Goal: Obtain resource: Download file/media

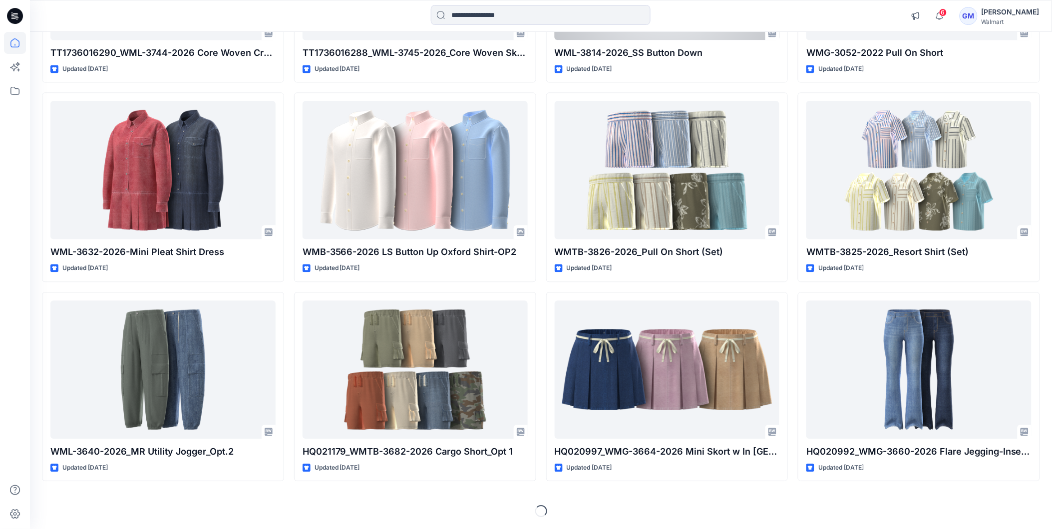
scroll to position [17012, 0]
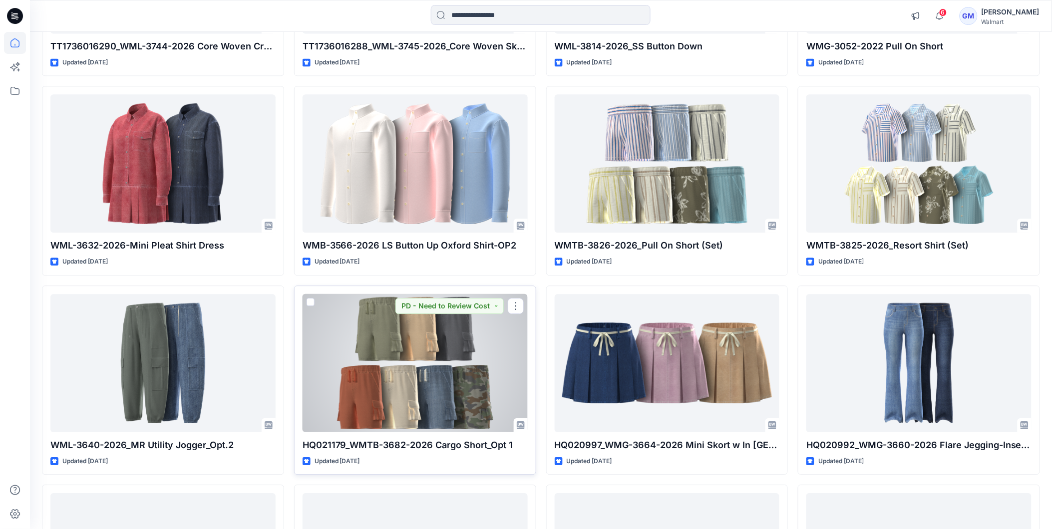
click at [432, 386] on div at bounding box center [415, 363] width 225 height 138
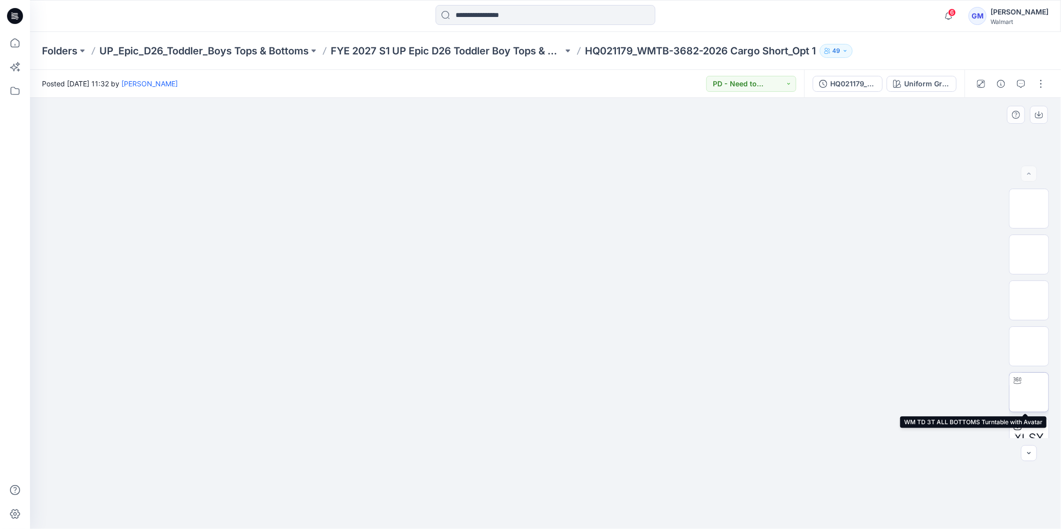
click at [1029, 393] on img at bounding box center [1029, 393] width 0 height 0
drag, startPoint x: 633, startPoint y: 500, endPoint x: 321, endPoint y: 405, distance: 326.8
click at [656, 493] on icon at bounding box center [547, 499] width 302 height 37
click at [18, 33] on icon at bounding box center [15, 43] width 22 height 22
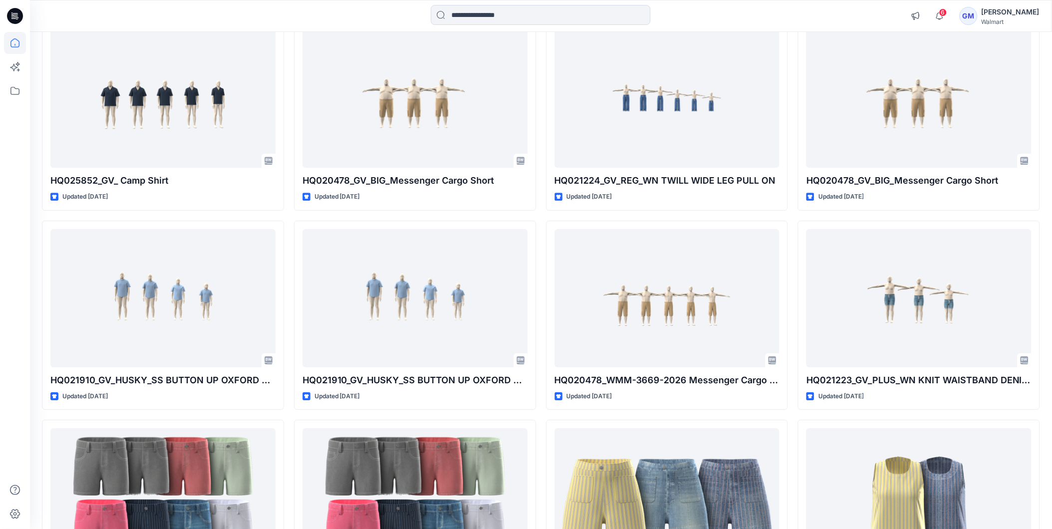
scroll to position [2497, 0]
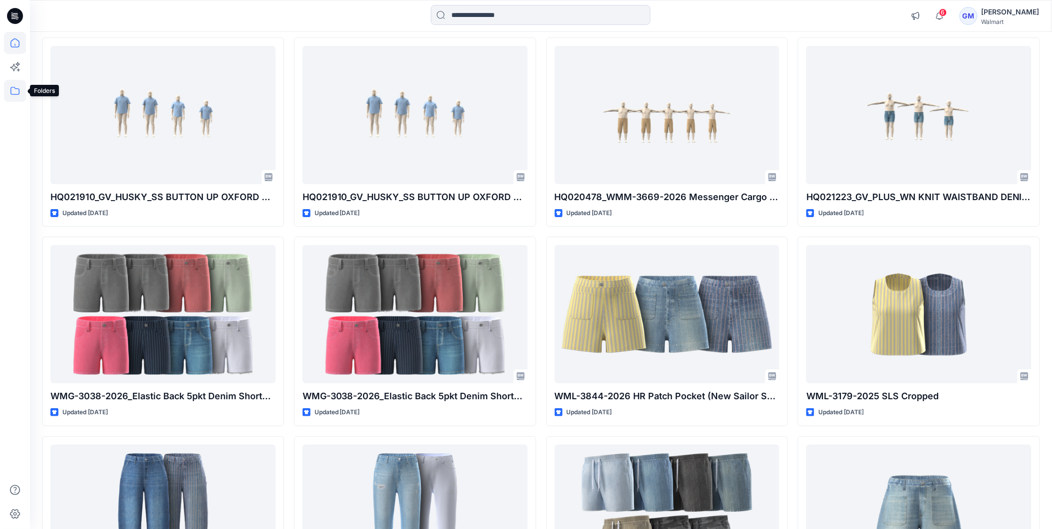
click at [11, 90] on icon at bounding box center [15, 91] width 22 height 22
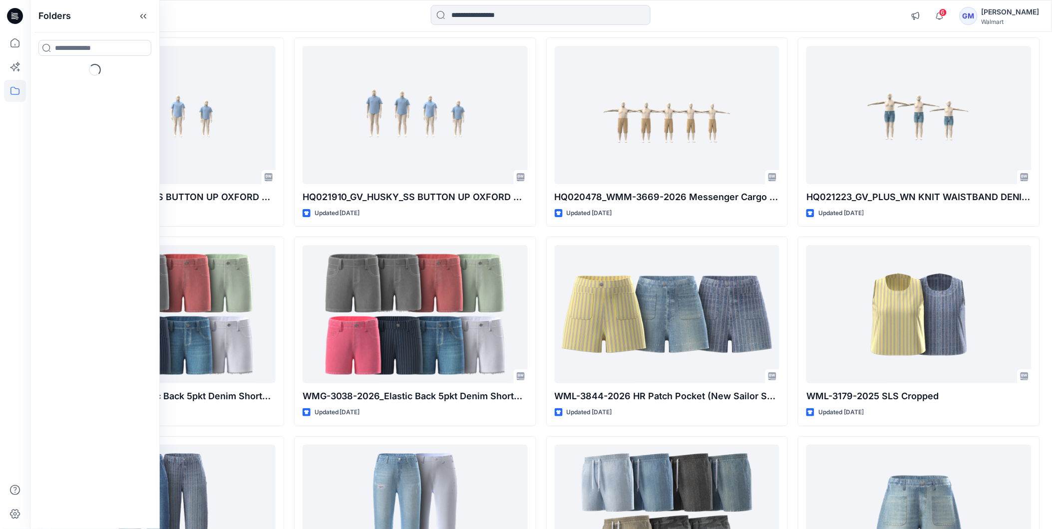
click at [125, 15] on div "Folders" at bounding box center [94, 16] width 129 height 32
click at [145, 10] on icon at bounding box center [143, 16] width 16 height 16
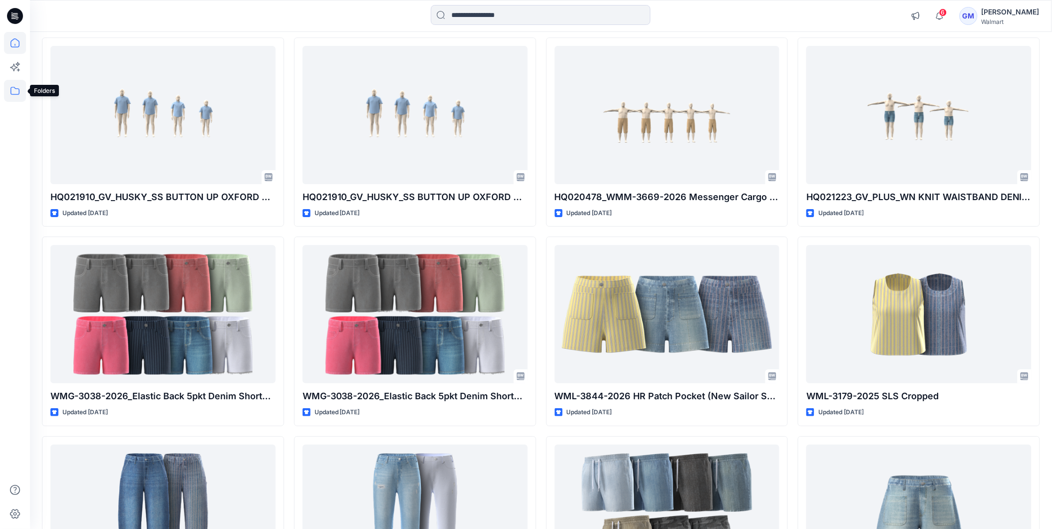
click at [6, 93] on icon at bounding box center [15, 91] width 22 height 22
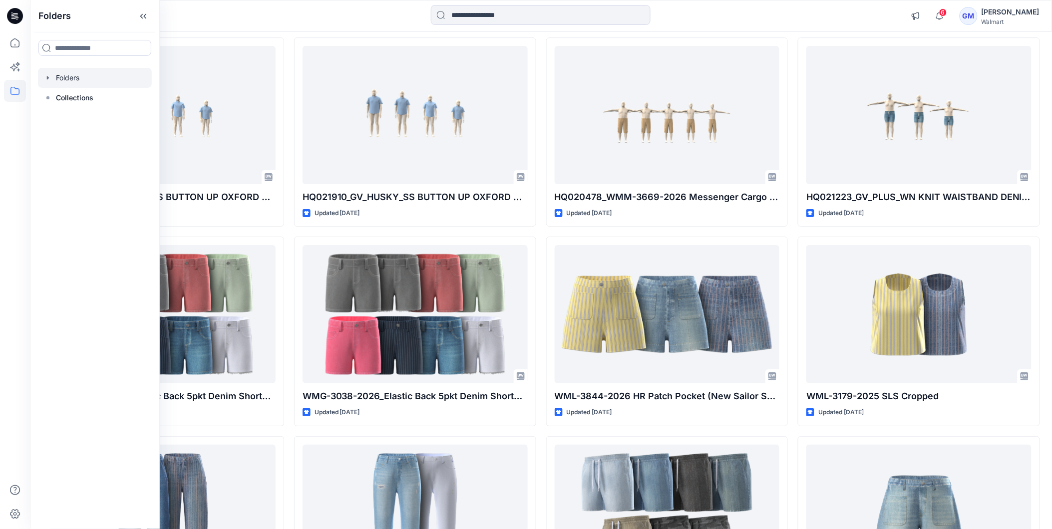
click at [70, 78] on div at bounding box center [95, 78] width 114 height 20
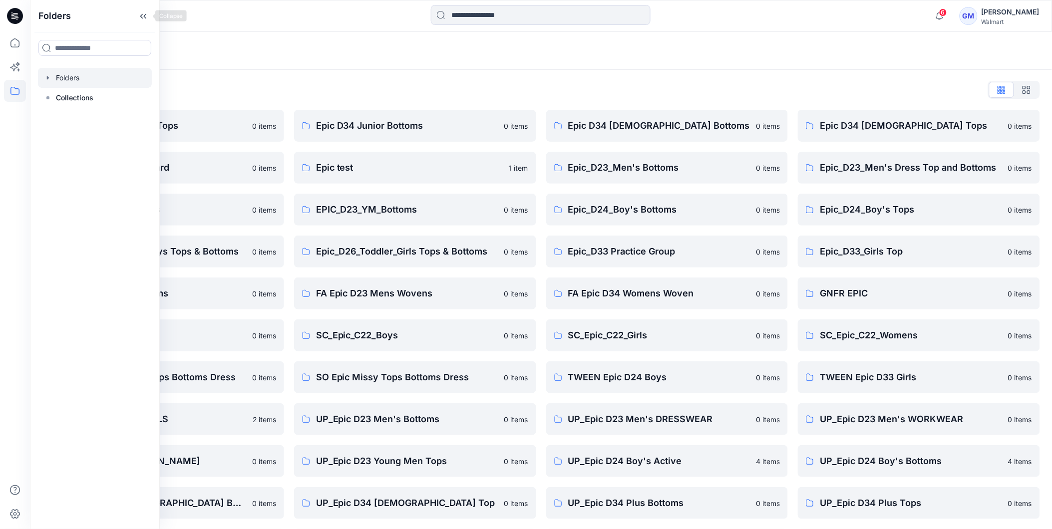
click at [133, 9] on div "Folders" at bounding box center [94, 16] width 129 height 32
click at [143, 11] on icon at bounding box center [143, 16] width 16 height 16
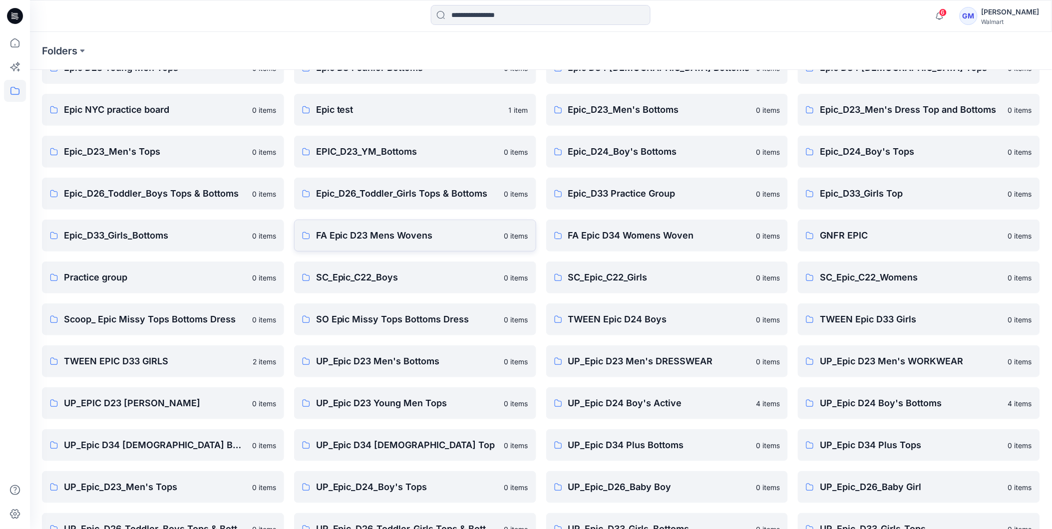
scroll to position [127, 0]
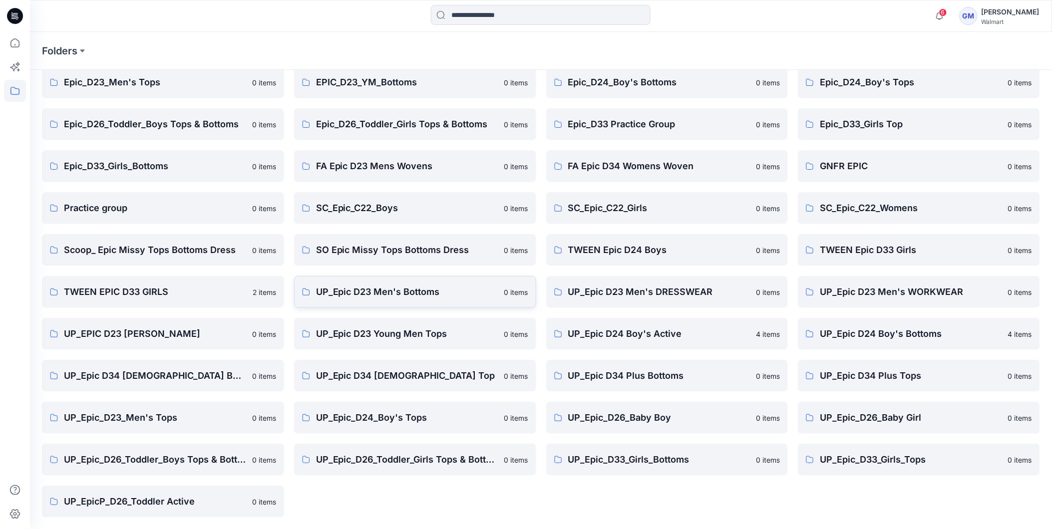
click at [379, 288] on p "UP_Epic D23 Men's Bottoms" at bounding box center [407, 292] width 182 height 14
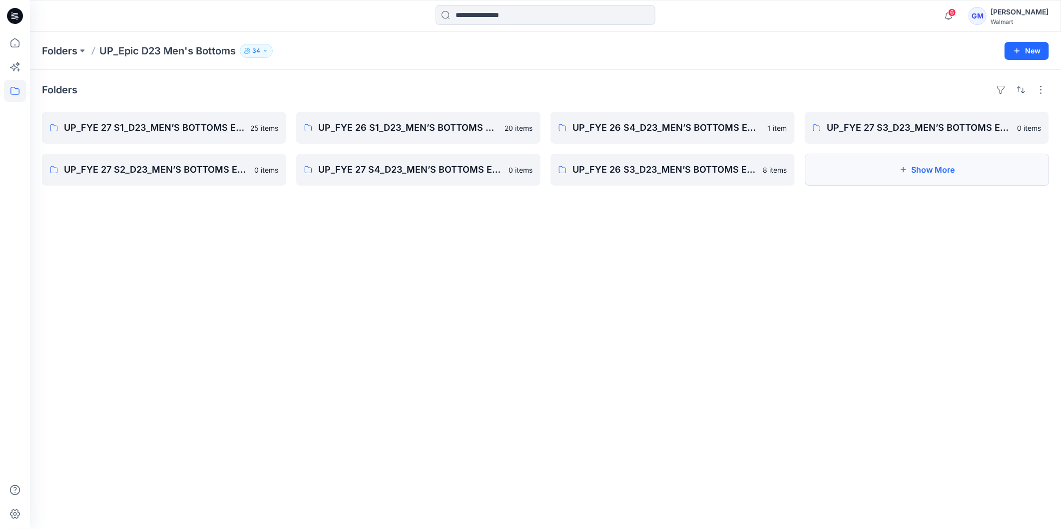
click at [932, 172] on button "Show More" at bounding box center [927, 170] width 244 height 32
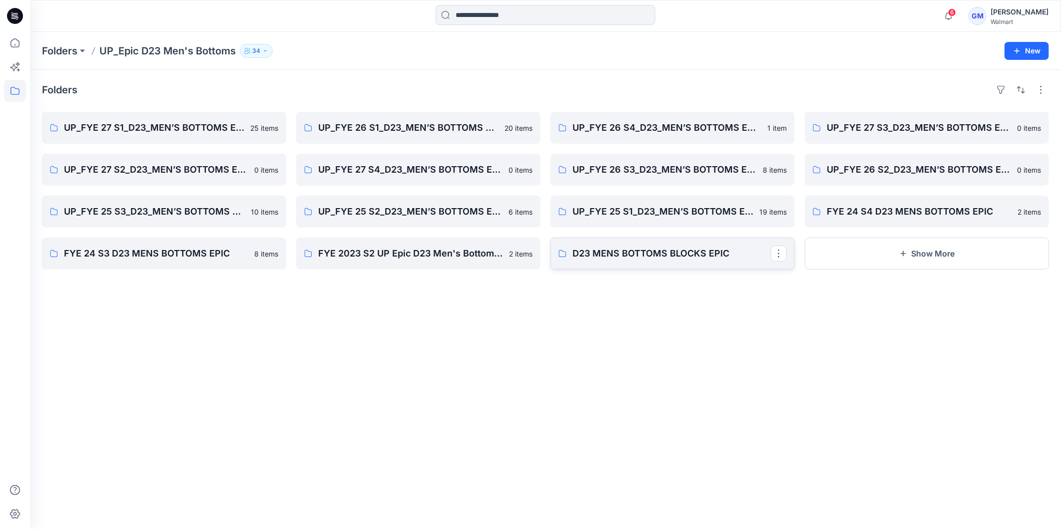
click at [655, 251] on p "D23 MENS BOTTOMS BLOCKS EPIC" at bounding box center [671, 254] width 198 height 14
click at [456, 256] on p "FYE 2023 S2 UP Epic D23 Men's Bottoms Board" at bounding box center [410, 254] width 185 height 14
click at [103, 244] on link "FYE 24 S3 D23 MENS BOTTOMS EPIC 8 items" at bounding box center [164, 254] width 244 height 32
click at [950, 203] on link "FYE 24 S4 D23 MENS BOTTOMS EPIC" at bounding box center [927, 212] width 244 height 32
click at [665, 206] on p "UP_FYE 25 S1_D23_MEN’S BOTTOMS EPIC" at bounding box center [671, 212] width 198 height 14
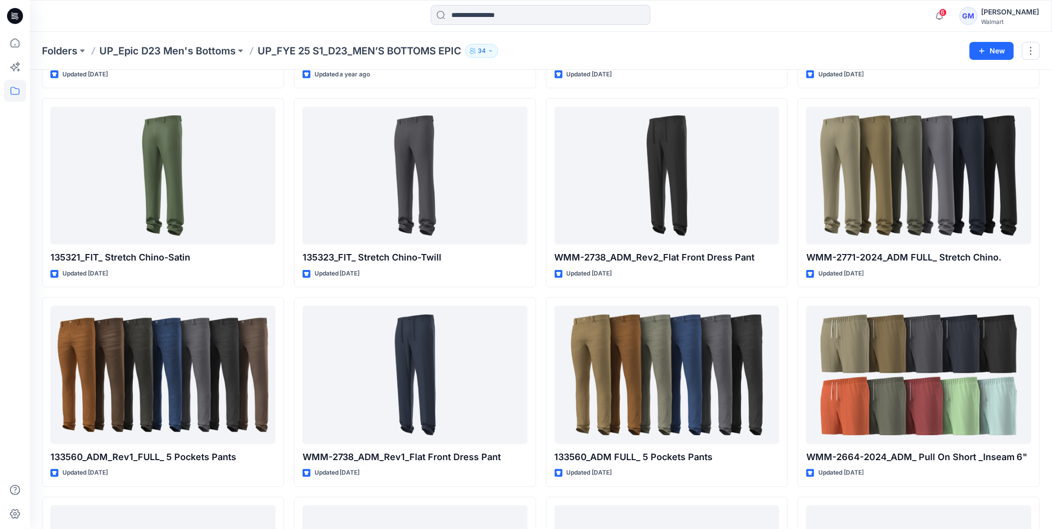
scroll to position [194, 0]
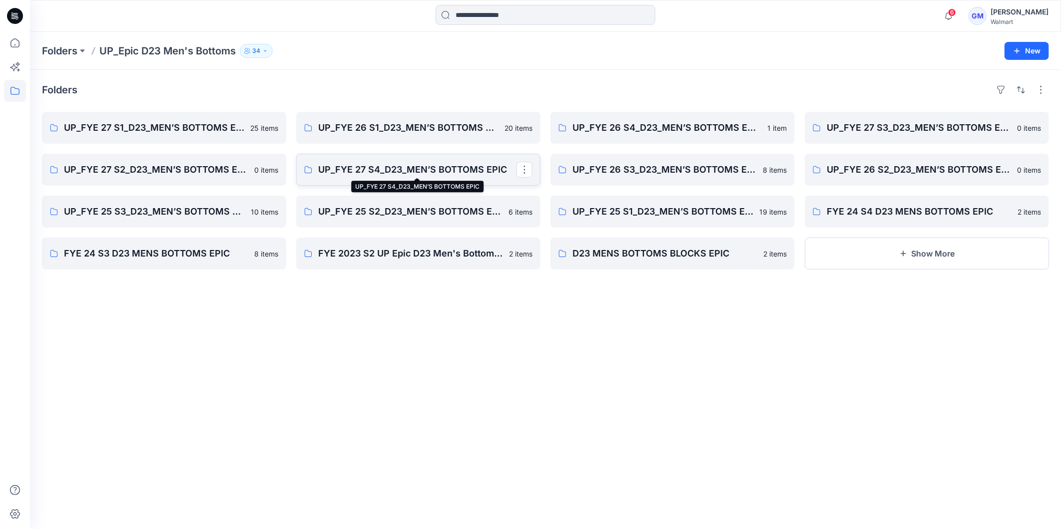
click at [393, 171] on p "UP_FYE 27 S4_D23_MEN’S BOTTOMS EPIC" at bounding box center [417, 170] width 198 height 14
click at [887, 131] on p "UP_FYE 27 S3_D23_MEN’S BOTTOMS EPIC" at bounding box center [925, 128] width 198 height 14
click at [929, 244] on button "Show More" at bounding box center [927, 254] width 244 height 32
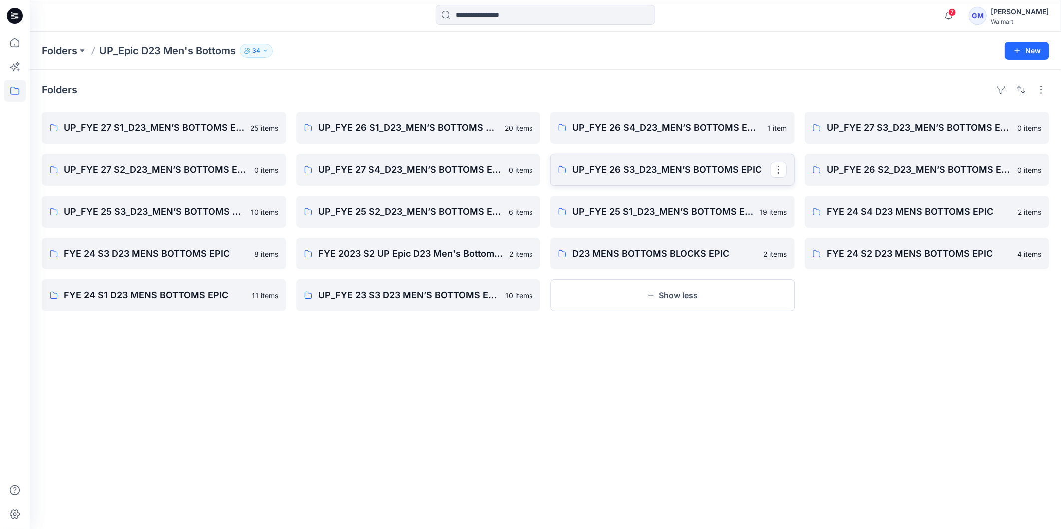
click at [668, 169] on p "UP_FYE 26 S3_D23_MEN’S BOTTOMS EPIC" at bounding box center [671, 170] width 198 height 14
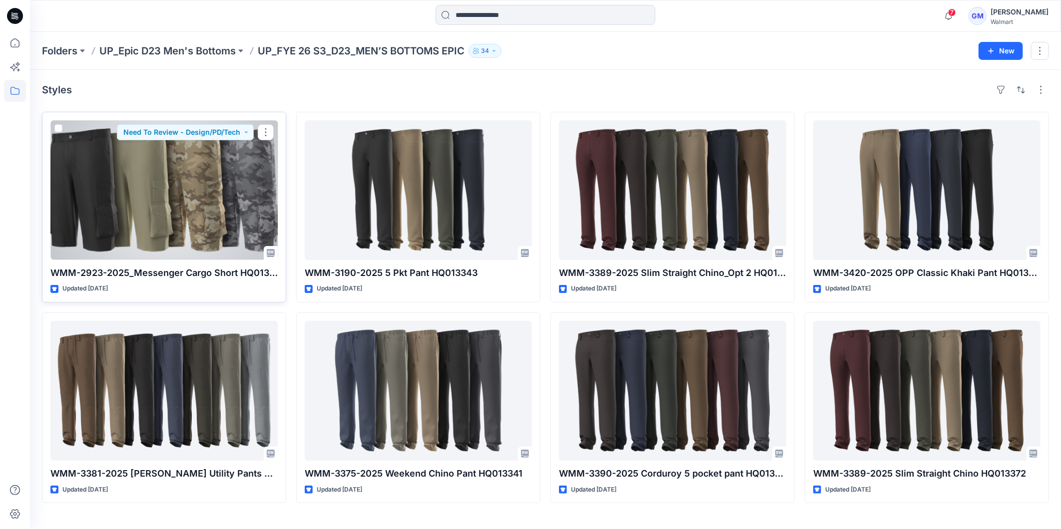
click at [200, 159] on div at bounding box center [163, 190] width 227 height 140
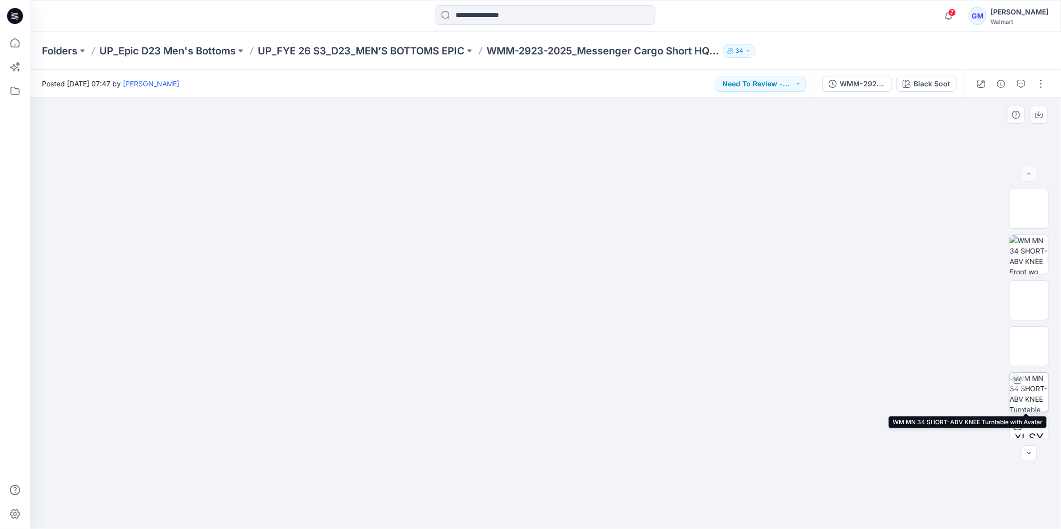
click at [1033, 396] on img at bounding box center [1028, 392] width 39 height 39
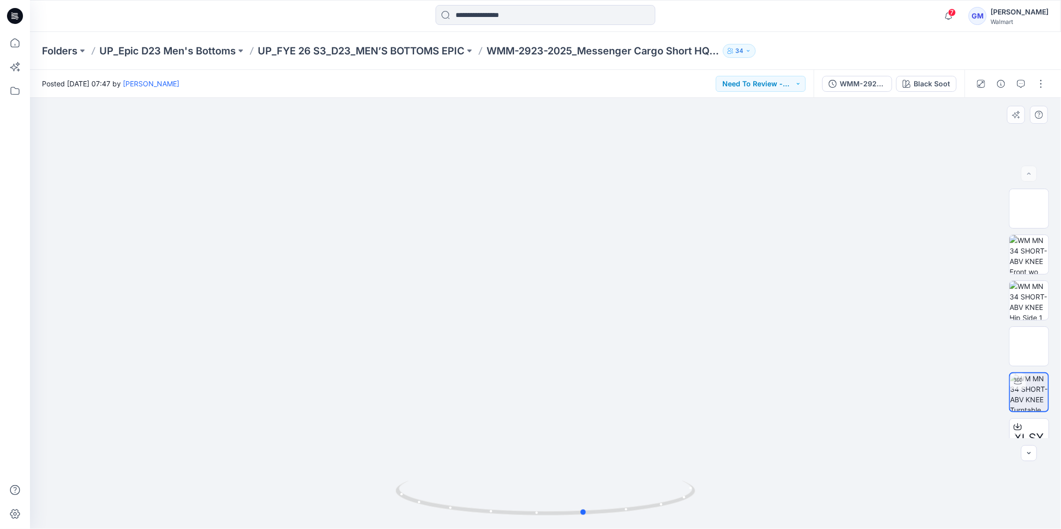
drag, startPoint x: 482, startPoint y: 527, endPoint x: 332, endPoint y: 503, distance: 152.7
click at [265, 503] on div at bounding box center [545, 313] width 1031 height 431
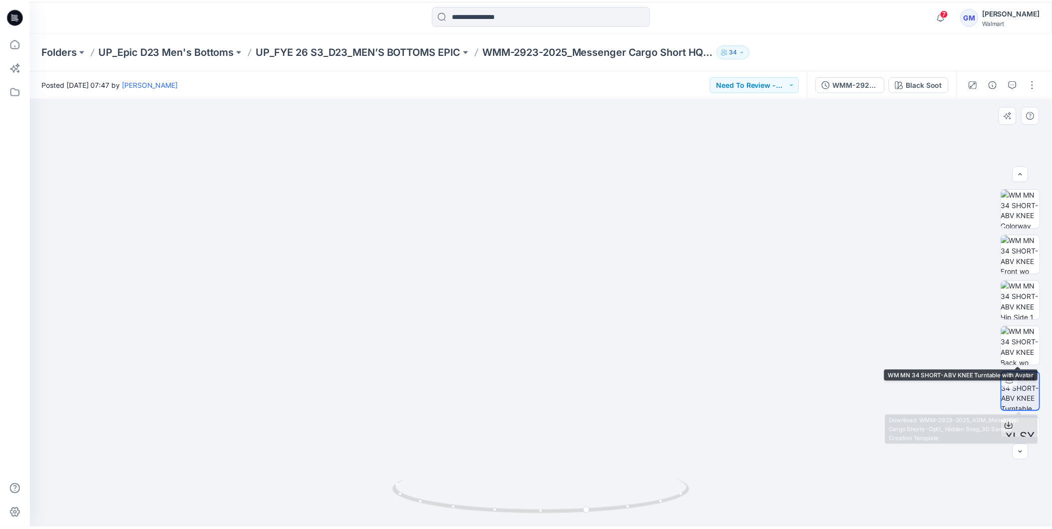
scroll to position [112, 0]
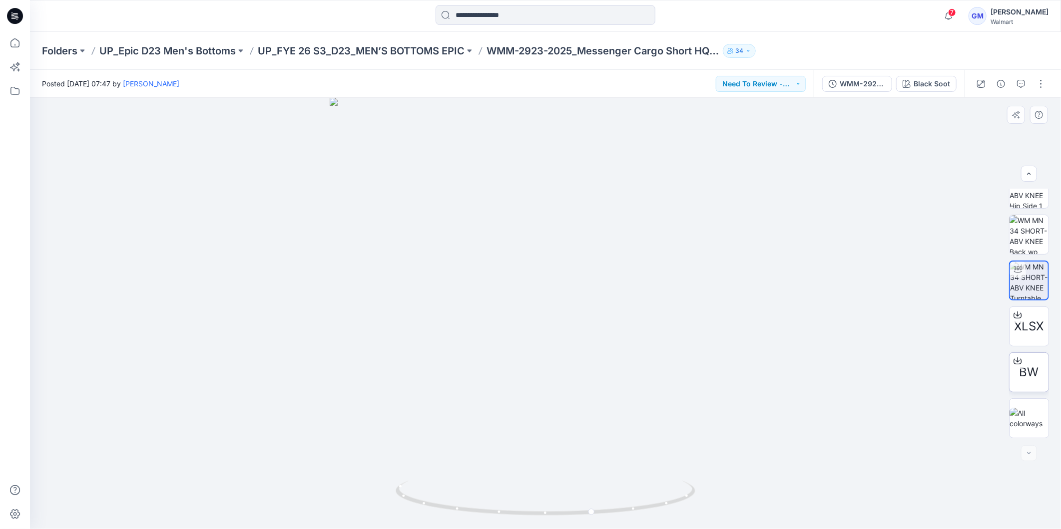
click at [1031, 361] on div "BW" at bounding box center [1029, 373] width 40 height 40
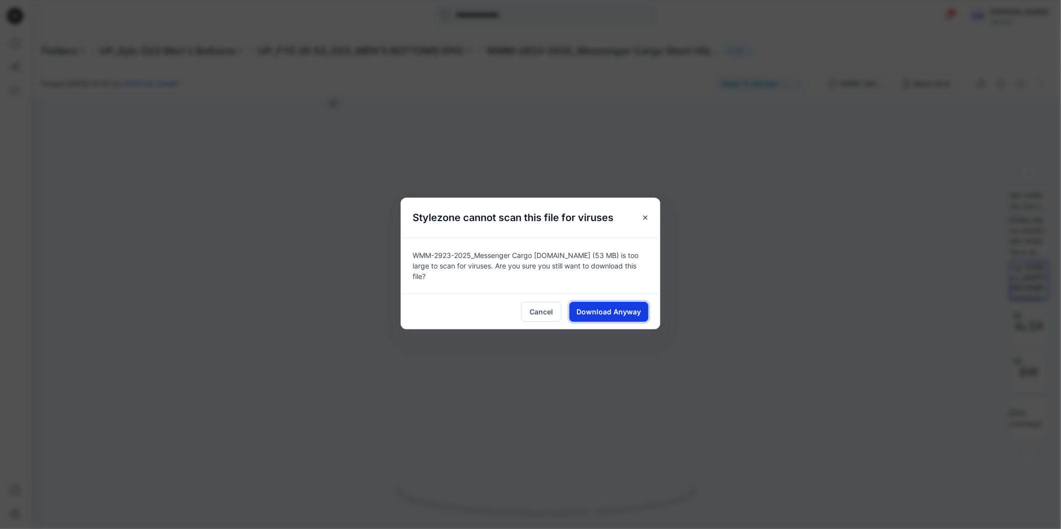
click at [626, 307] on span "Download Anyway" at bounding box center [609, 312] width 64 height 10
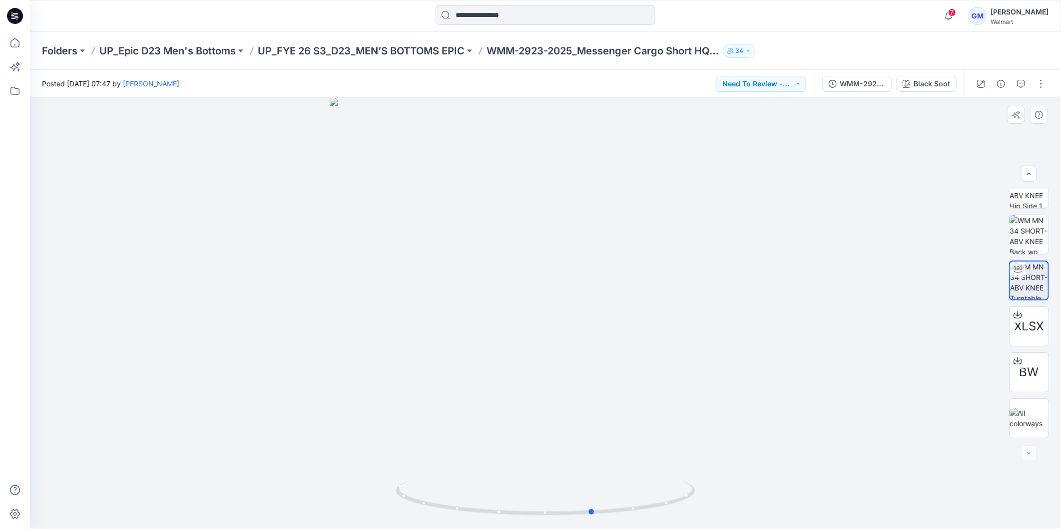
click at [718, 218] on div at bounding box center [545, 313] width 1031 height 431
drag, startPoint x: 612, startPoint y: 516, endPoint x: 301, endPoint y: 497, distance: 312.2
click at [301, 497] on div at bounding box center [545, 313] width 1031 height 431
click at [21, 40] on icon at bounding box center [15, 43] width 22 height 22
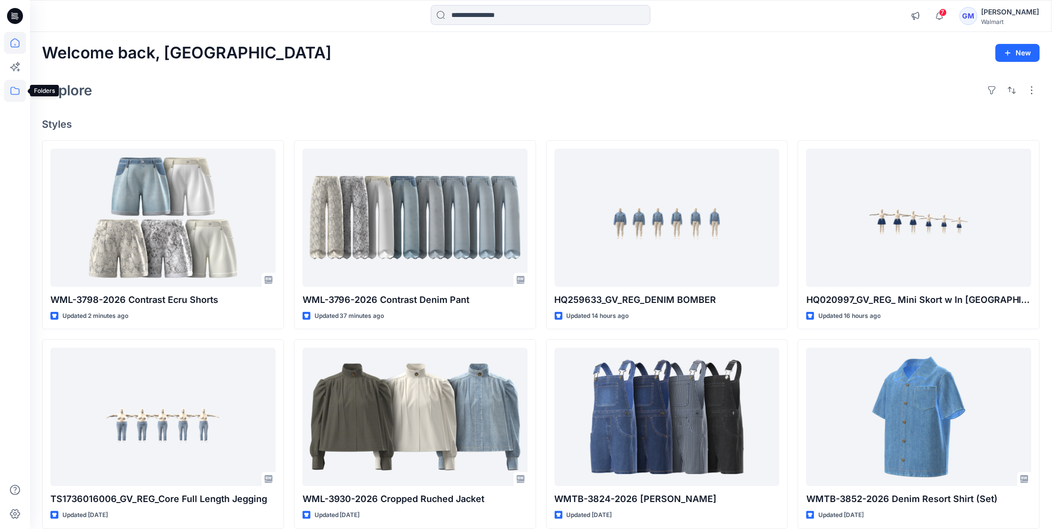
click at [20, 92] on icon at bounding box center [15, 91] width 22 height 22
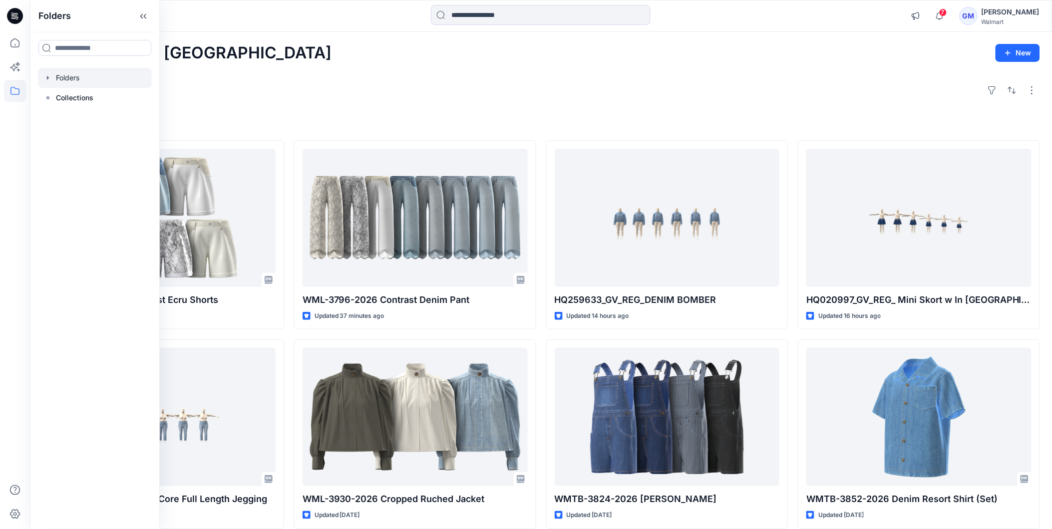
click at [60, 80] on div at bounding box center [95, 78] width 114 height 20
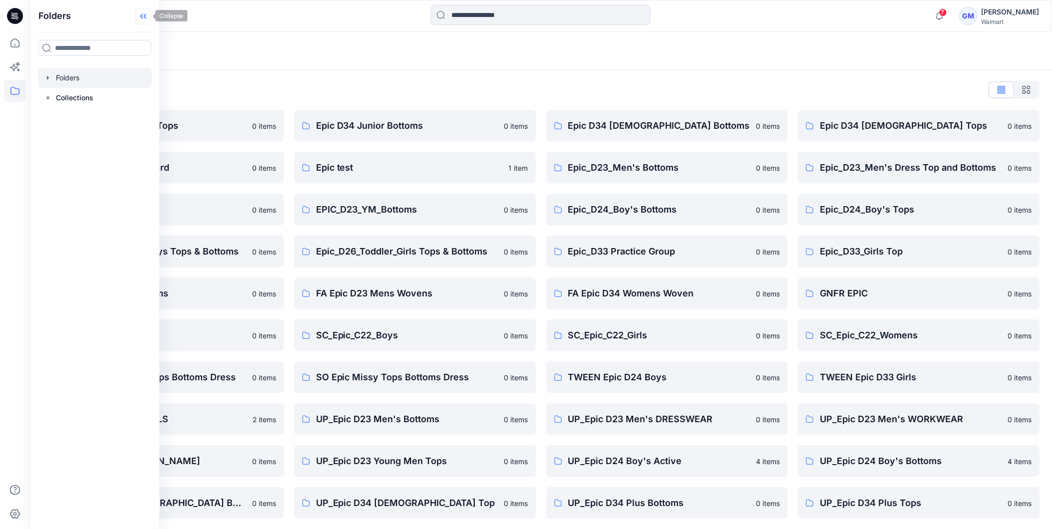
click at [138, 10] on icon at bounding box center [143, 16] width 16 height 16
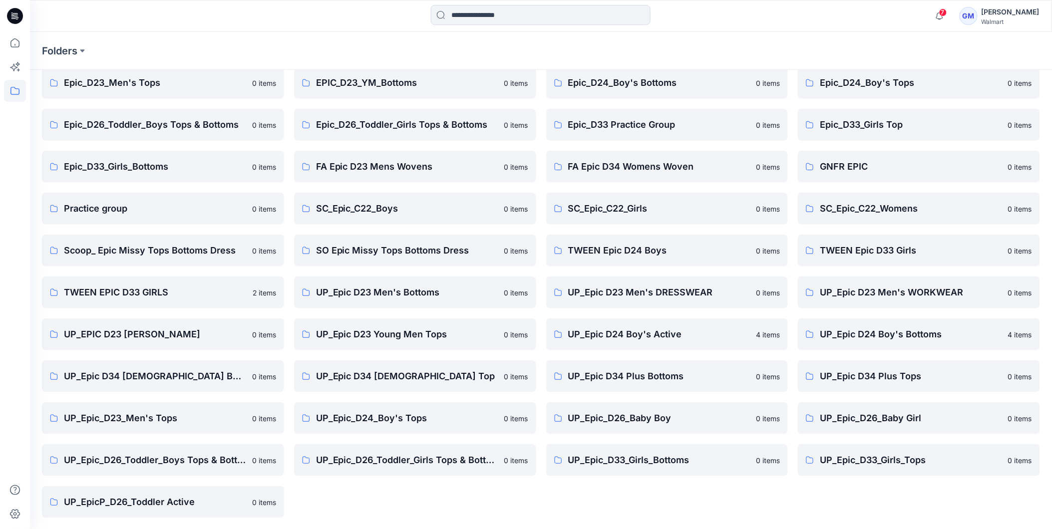
scroll to position [127, 0]
click at [383, 373] on p "UP_Epic D34 [DEMOGRAPHIC_DATA] Top" at bounding box center [407, 376] width 182 height 14
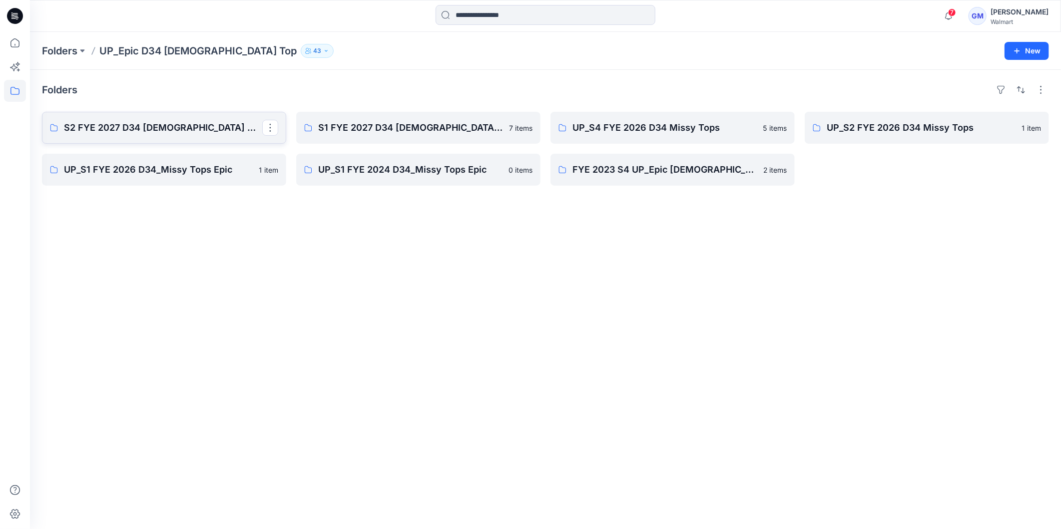
click at [151, 128] on p "S2 FYE 2027 D34 [DEMOGRAPHIC_DATA] Woven Tops and Jackets" at bounding box center [163, 128] width 198 height 14
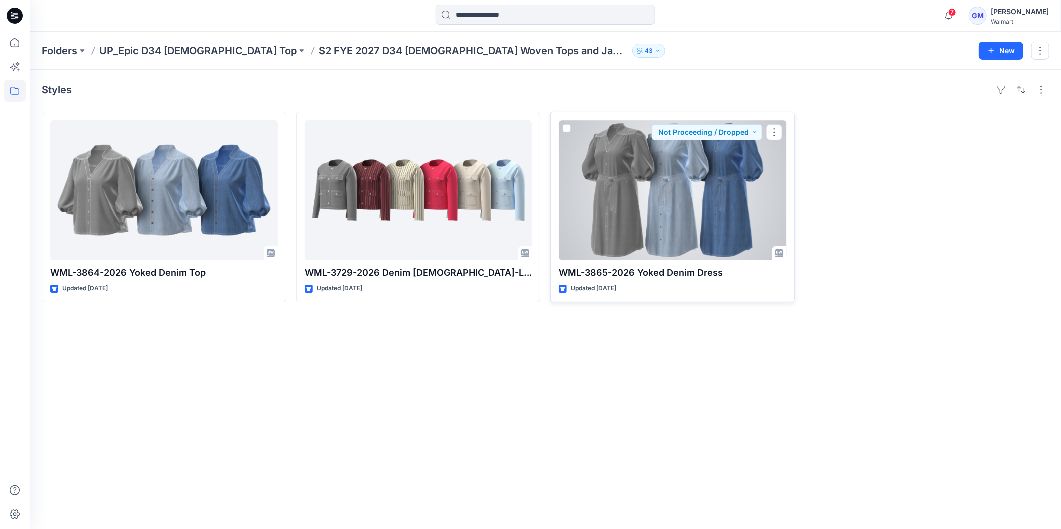
click at [688, 208] on div at bounding box center [672, 190] width 227 height 140
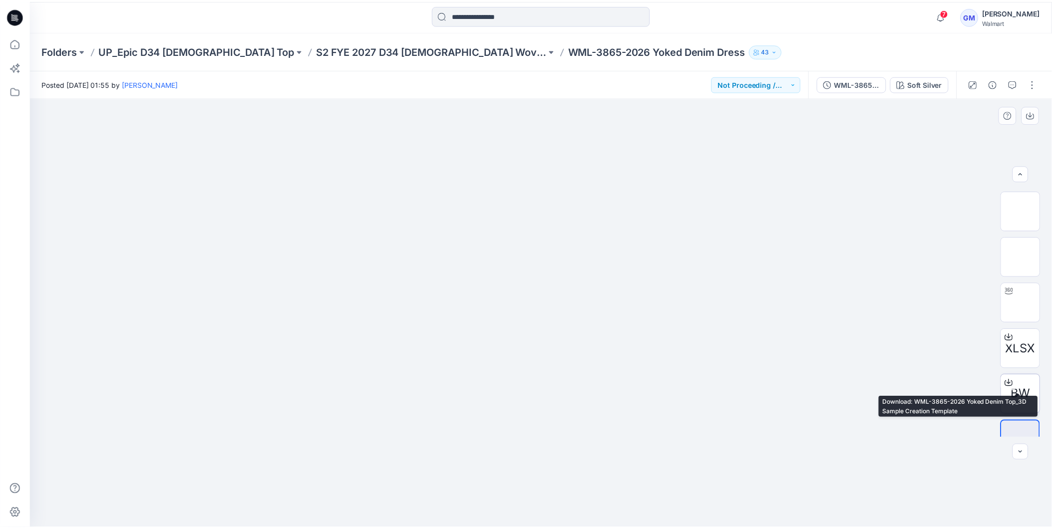
scroll to position [66, 0]
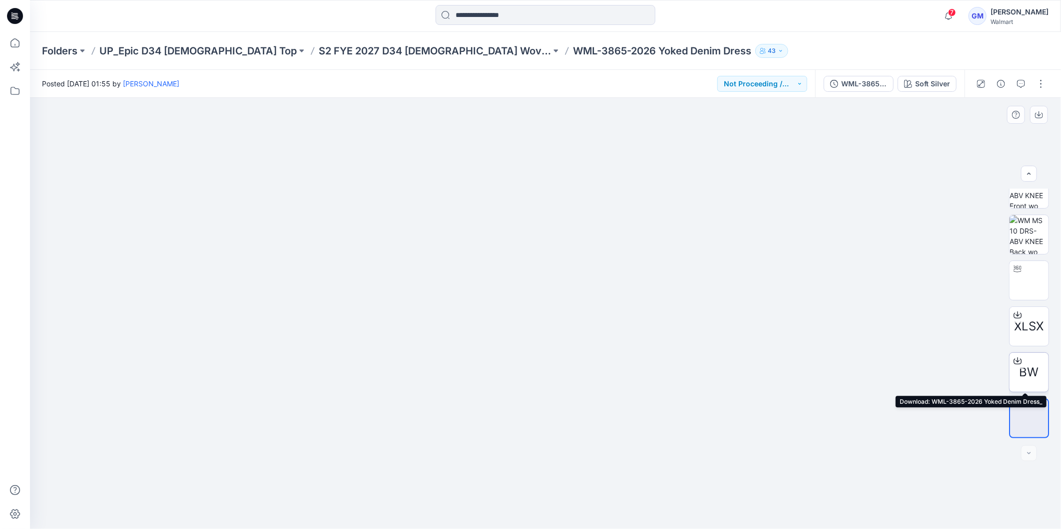
click at [1029, 371] on span "BW" at bounding box center [1028, 373] width 19 height 18
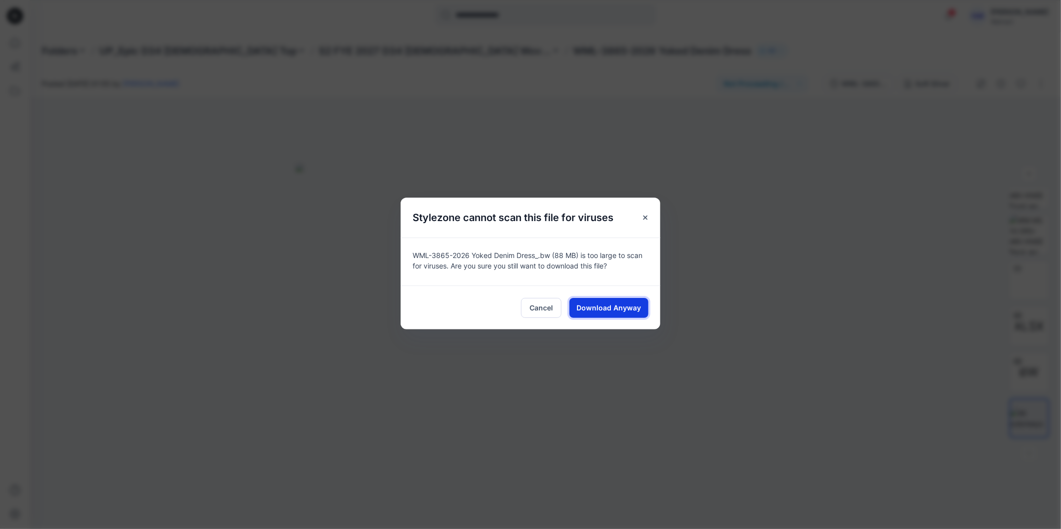
click at [612, 306] on span "Download Anyway" at bounding box center [609, 308] width 64 height 10
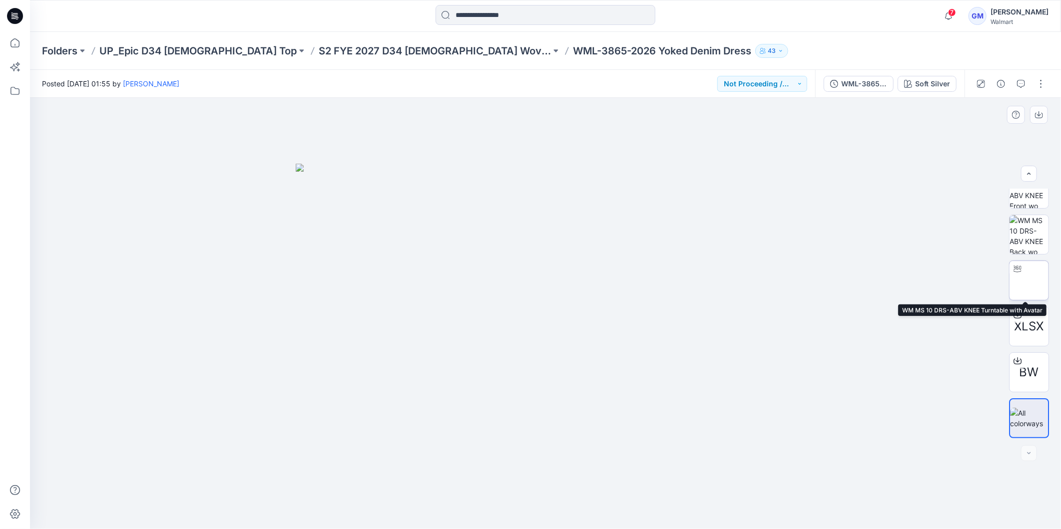
click at [1021, 264] on div at bounding box center [1017, 269] width 16 height 16
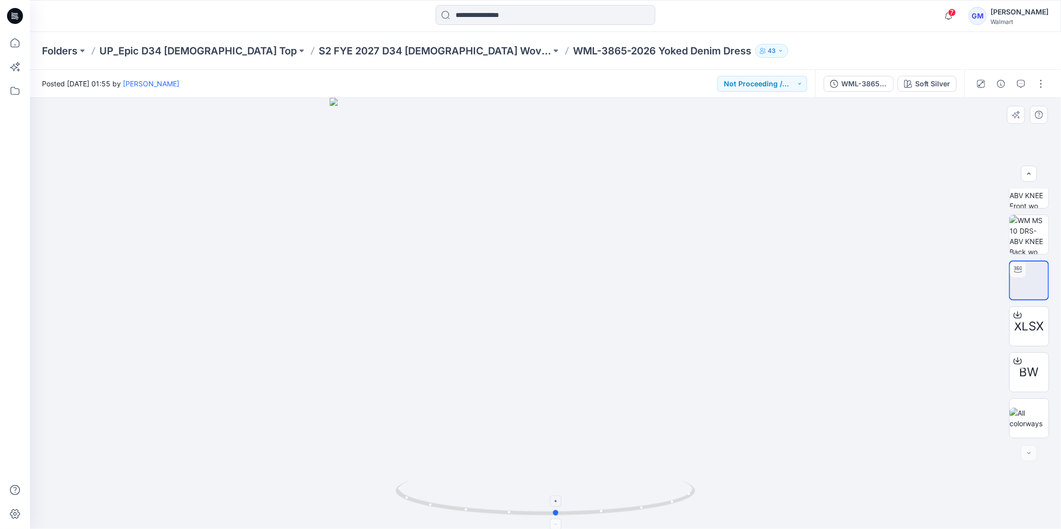
drag, startPoint x: 578, startPoint y: 515, endPoint x: 610, endPoint y: 485, distance: 43.5
click at [610, 485] on icon at bounding box center [547, 499] width 302 height 37
click at [17, 39] on icon at bounding box center [15, 43] width 22 height 22
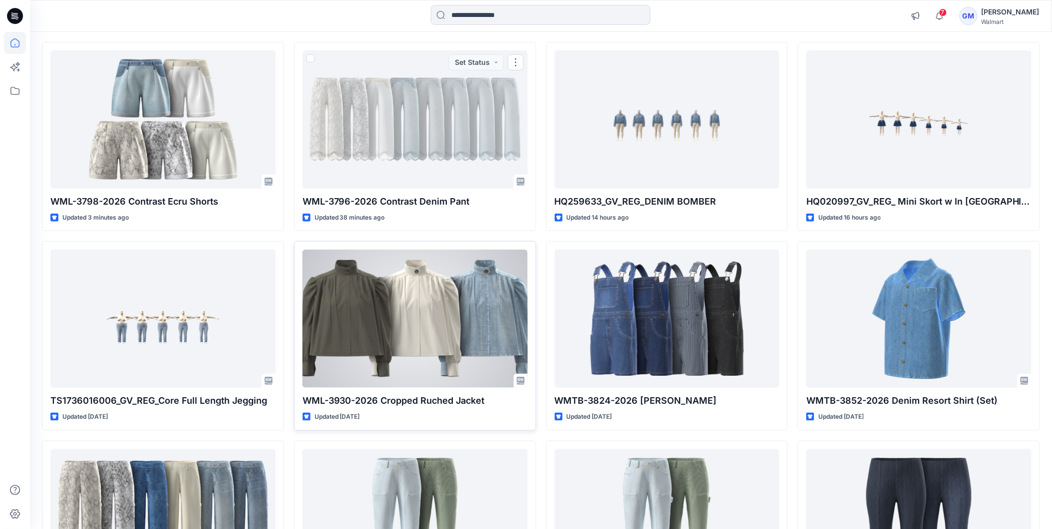
scroll to position [247, 0]
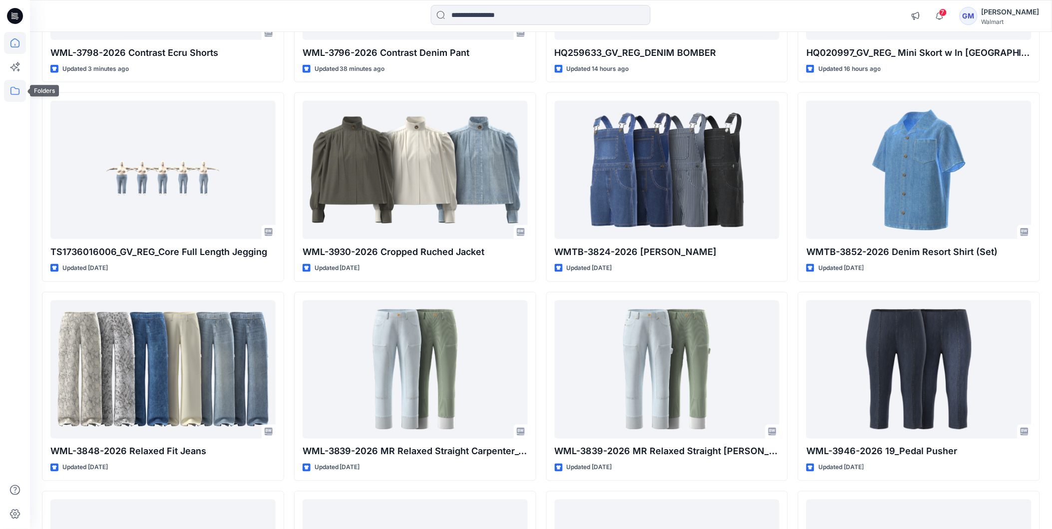
click at [16, 82] on icon at bounding box center [15, 91] width 22 height 22
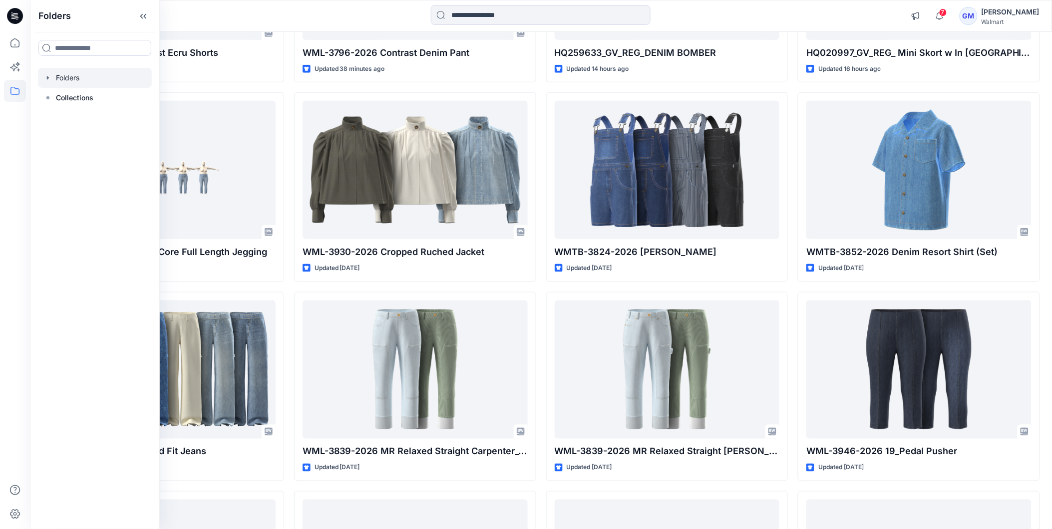
click at [86, 76] on div at bounding box center [95, 78] width 114 height 20
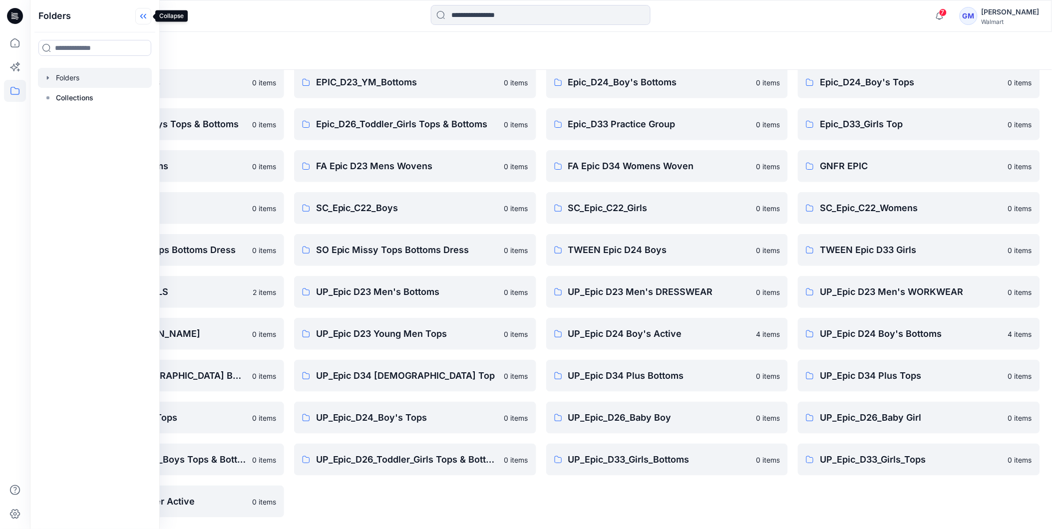
click at [138, 15] on icon at bounding box center [143, 16] width 16 height 16
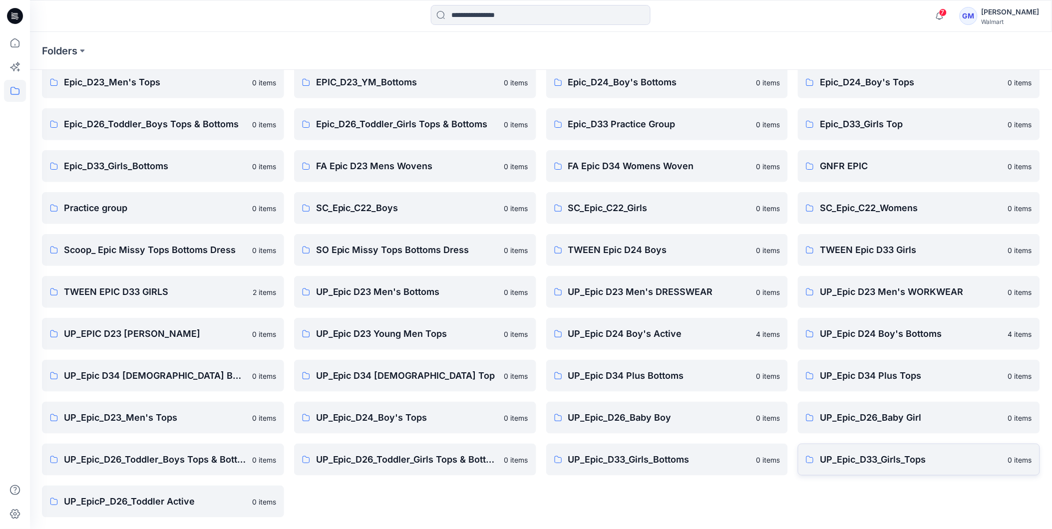
click at [882, 454] on p "UP_Epic_D33_Girls_Tops" at bounding box center [911, 460] width 182 height 14
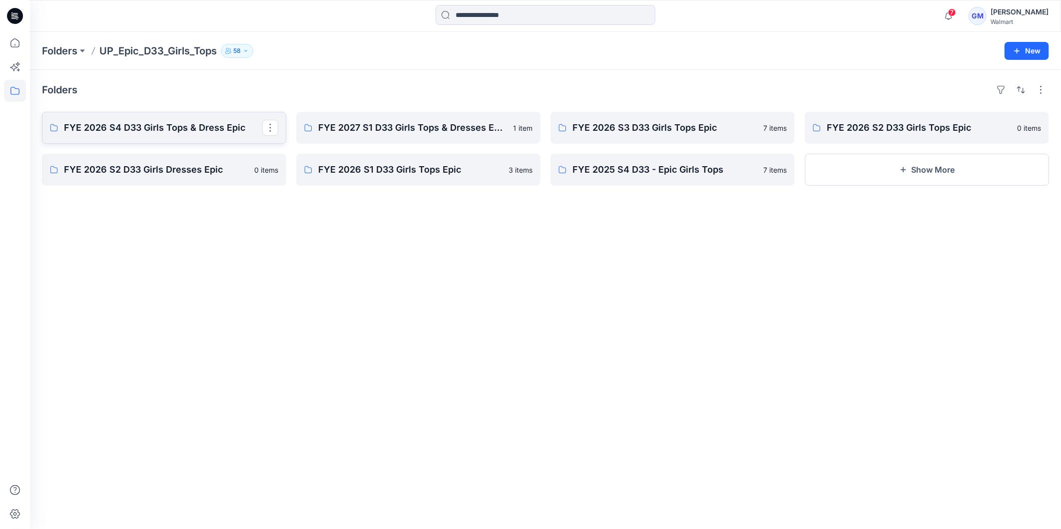
click at [193, 122] on p "FYE 2026 S4 D33 Girls Tops & Dress Epic" at bounding box center [163, 128] width 198 height 14
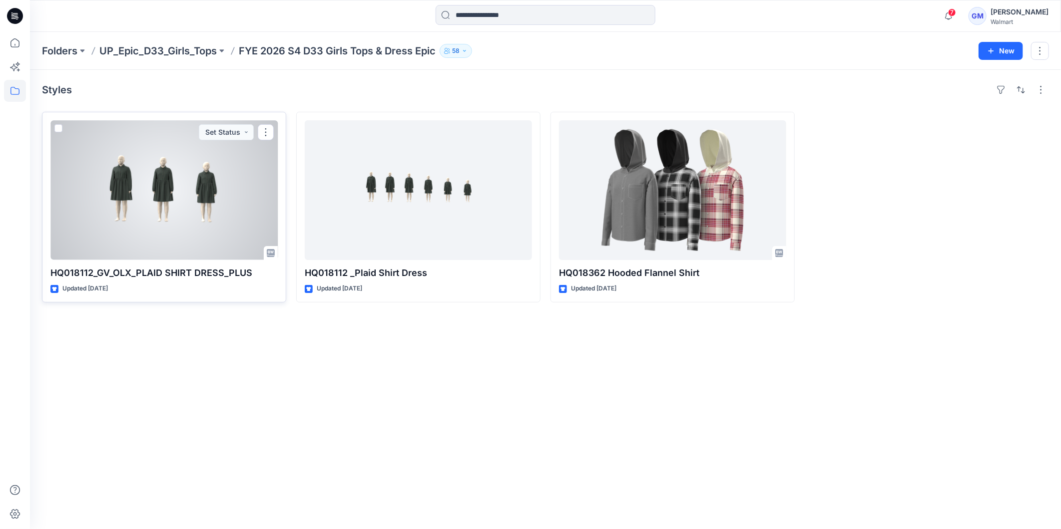
click at [223, 183] on div at bounding box center [163, 190] width 227 height 140
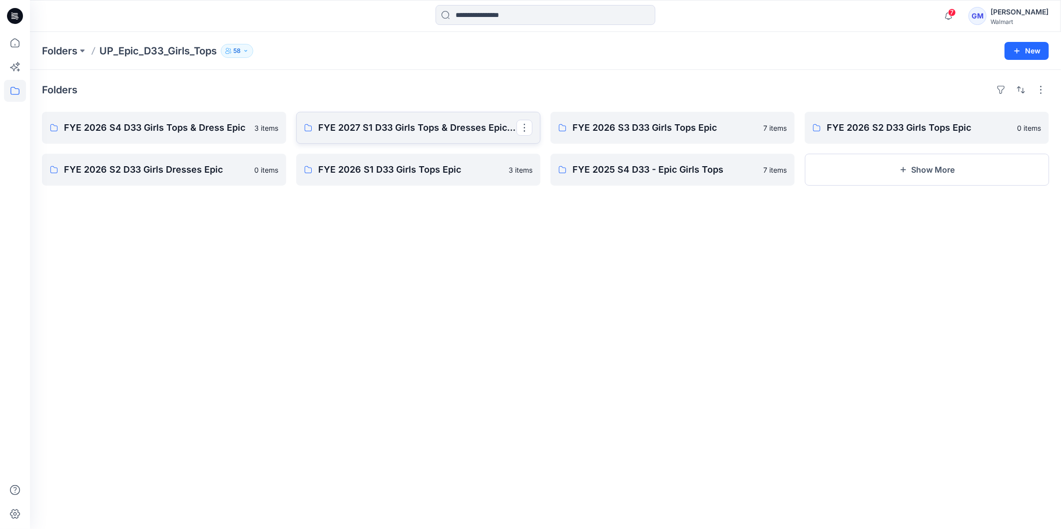
click at [425, 132] on p "FYE 2027 S1 D33 Girls Tops & Dresses Epic Design" at bounding box center [417, 128] width 198 height 14
click at [672, 136] on link "FYE 2026 S3 D33 Girls Tops Epic" at bounding box center [672, 128] width 244 height 32
click at [937, 171] on button "Show More" at bounding box center [927, 170] width 244 height 32
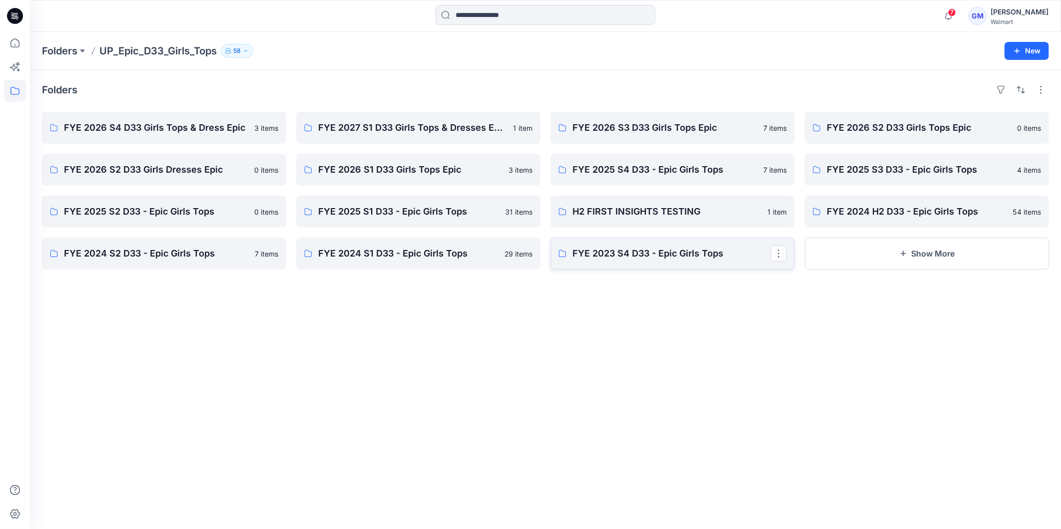
click at [708, 253] on p "FYE 2023 S4 D33 - Epic Girls Tops" at bounding box center [671, 254] width 198 height 14
click at [149, 211] on p "FYE 2025 S2 D33 - Epic Girls Tops" at bounding box center [163, 212] width 198 height 14
click at [914, 153] on div "FYE 2026 S2 D33 Girls Tops Epic 0 items FYE 2025 S3 D33 - Epic Girls Tops 4 ite…" at bounding box center [927, 191] width 244 height 158
click at [919, 165] on p "FYE 2025 S3 D33 - Epic Girls Tops" at bounding box center [925, 170] width 198 height 14
click at [595, 165] on p "FYE 2025 S4 D33 - Epic Girls Tops" at bounding box center [671, 170] width 198 height 14
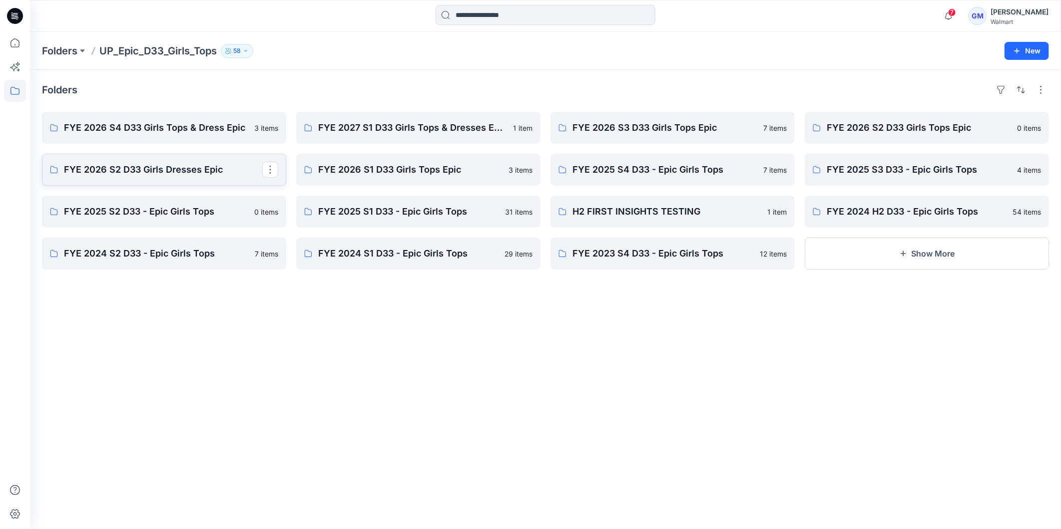
click at [167, 176] on p "FYE 2026 S2 D33 Girls Dresses Epic" at bounding box center [163, 170] width 198 height 14
click at [965, 121] on p "FYE 2026 S2 D33 Girls Tops Epic" at bounding box center [925, 128] width 198 height 14
click at [623, 118] on link "FYE 2026 S3 D33 Girls Tops Epic" at bounding box center [672, 128] width 244 height 32
click at [172, 113] on link "FYE 2026 S4 D33 Girls Tops & Dress Epic" at bounding box center [164, 128] width 244 height 32
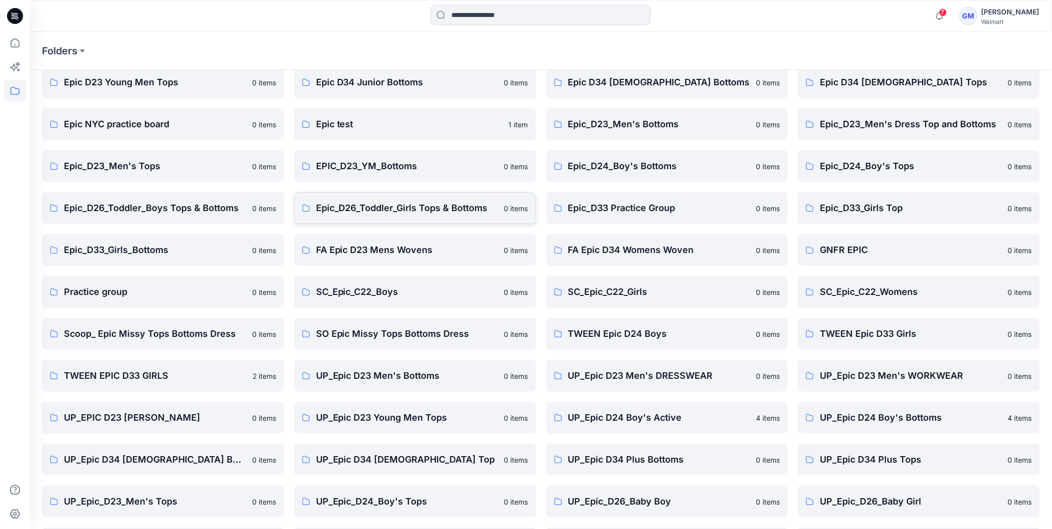
scroll to position [127, 0]
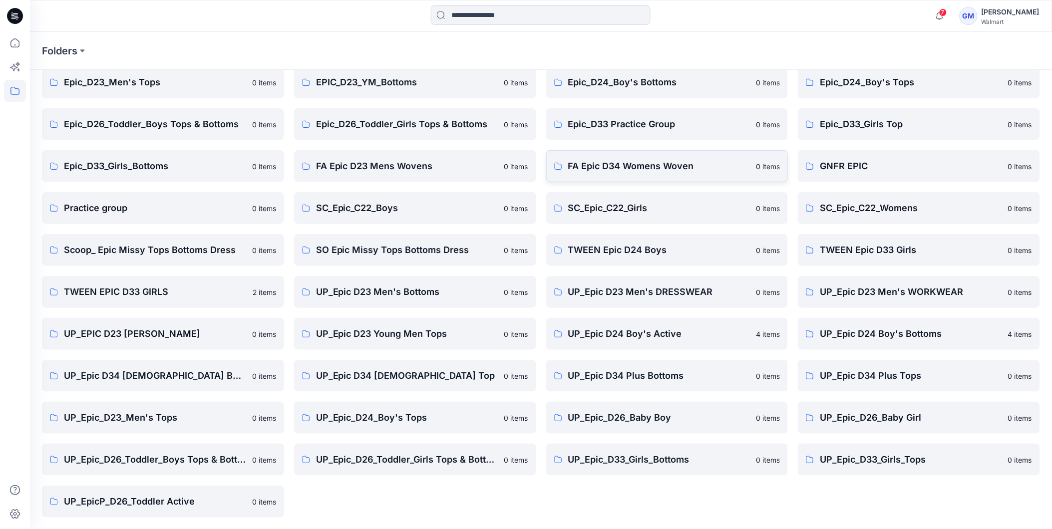
click at [643, 161] on p "FA Epic D34 Womens Woven" at bounding box center [659, 166] width 182 height 14
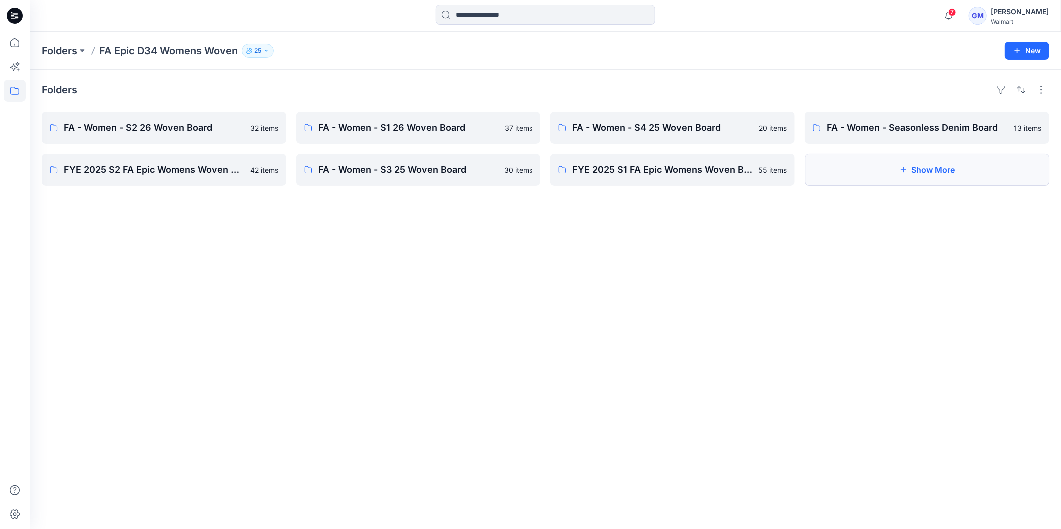
click at [940, 164] on button "Show More" at bounding box center [927, 170] width 244 height 32
click at [867, 160] on link "FA-HD24- PLUS 3D" at bounding box center [927, 170] width 244 height 32
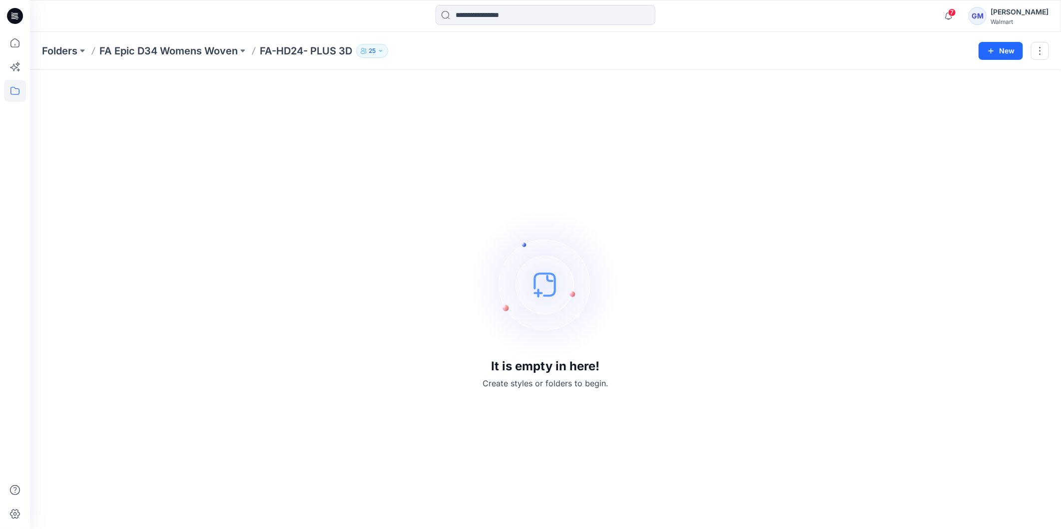
drag, startPoint x: 257, startPoint y: 343, endPoint x: 129, endPoint y: 195, distance: 195.8
click at [258, 342] on div "It is empty in here! Create styles or folders to begin." at bounding box center [545, 299] width 1007 height 435
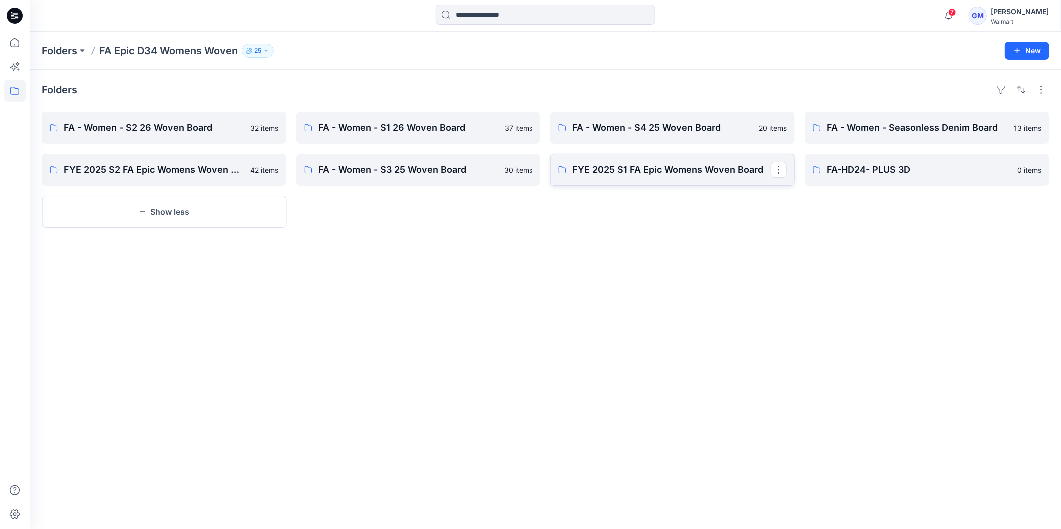
click at [677, 179] on link "FYE 2025 S1 FA Epic Womens Woven Board" at bounding box center [672, 170] width 244 height 32
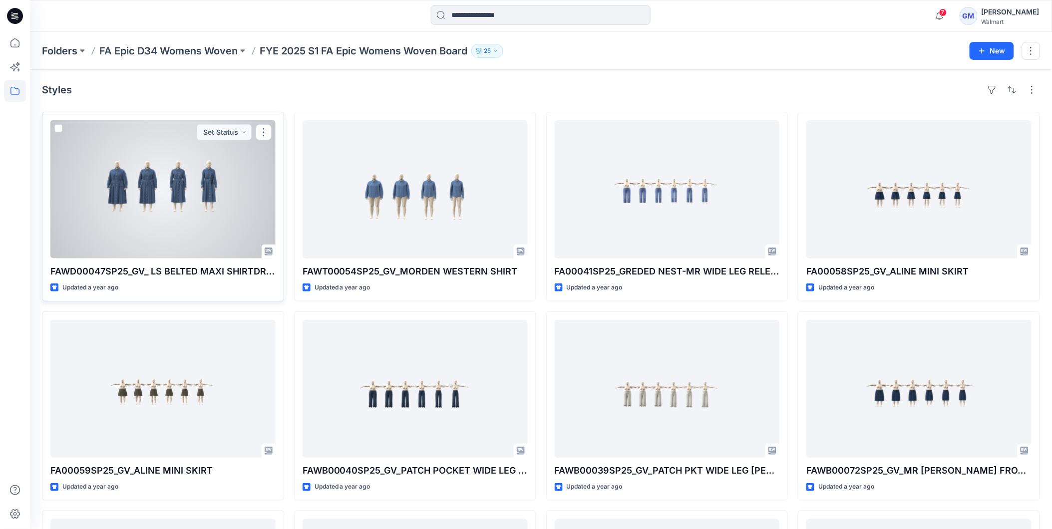
click at [171, 188] on div at bounding box center [162, 189] width 225 height 138
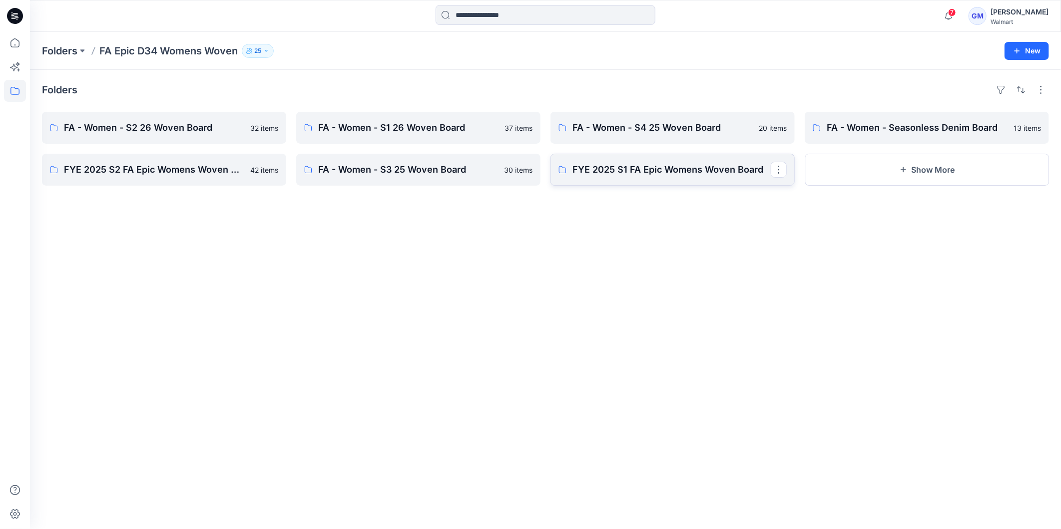
click at [615, 179] on link "FYE 2025 S1 FA Epic Womens Woven Board" at bounding box center [672, 170] width 244 height 32
click at [168, 156] on link "FYE 2025 S2 FA Epic Womens Woven Board" at bounding box center [164, 170] width 244 height 32
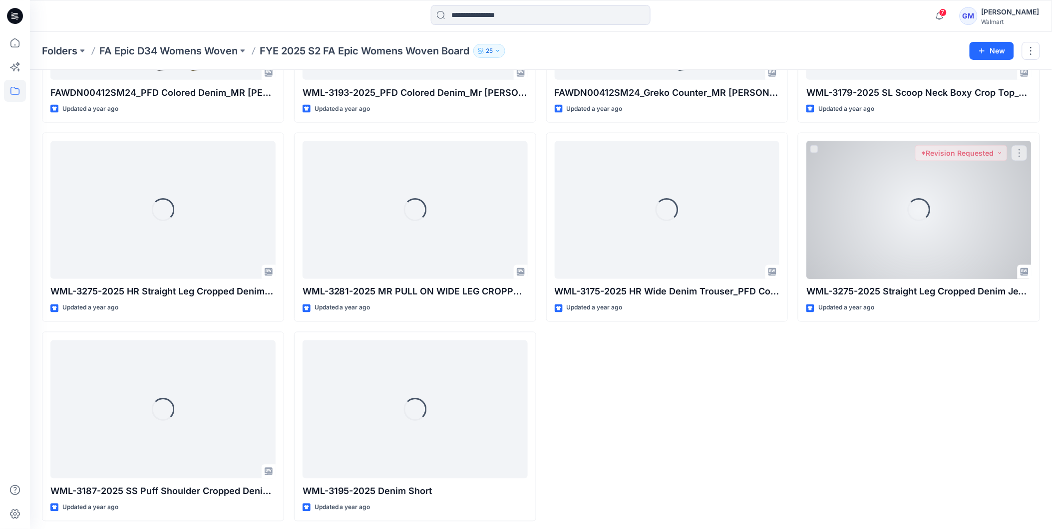
scroll to position [1780, 0]
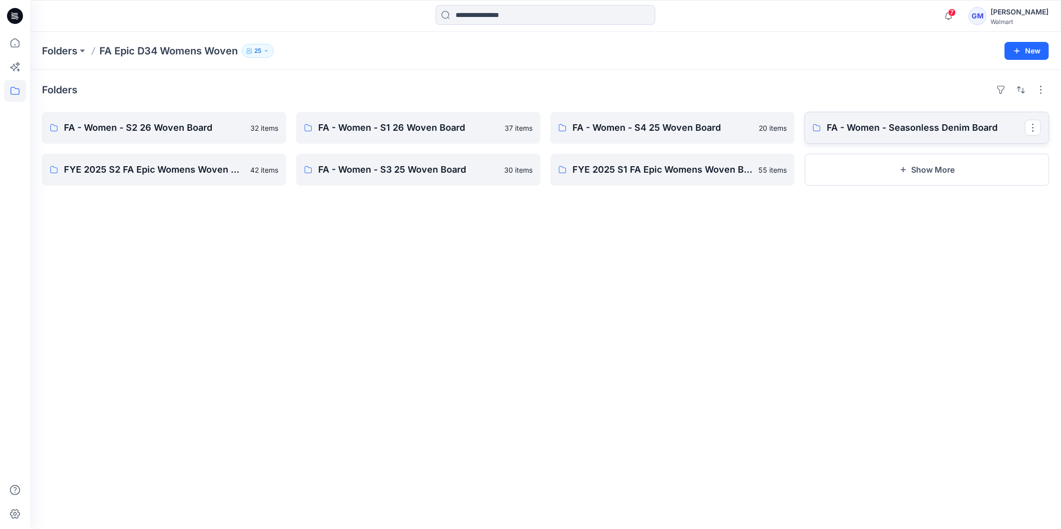
click at [830, 115] on link "FA - Women - Seasonless Denim Board" at bounding box center [927, 128] width 244 height 32
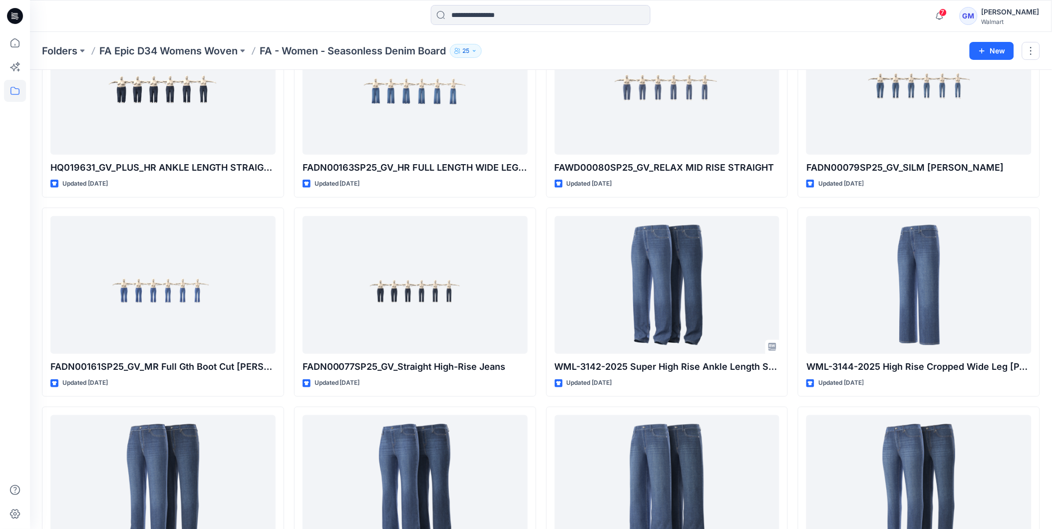
scroll to position [50, 0]
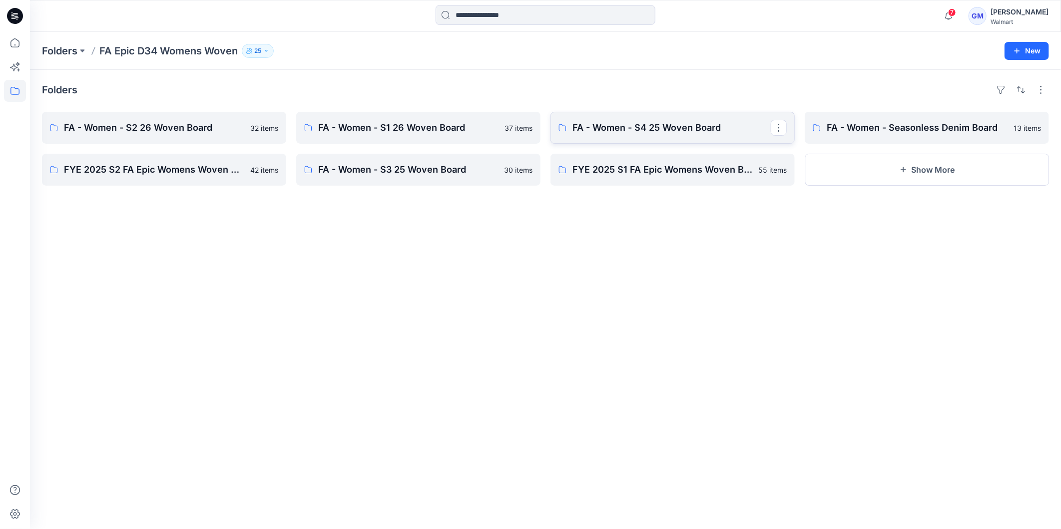
click at [715, 124] on p "FA - Women - S4 25 Woven Board" at bounding box center [671, 128] width 198 height 14
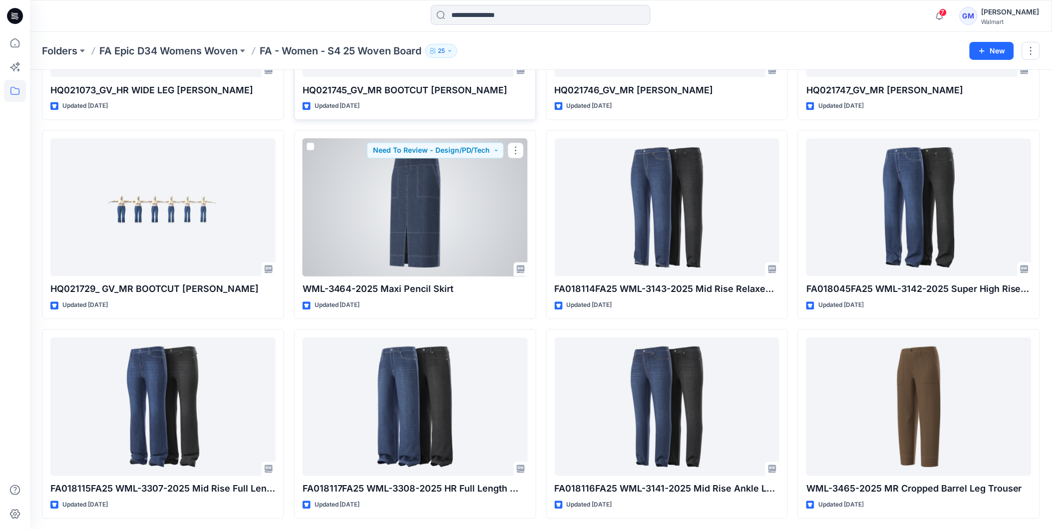
scroll to position [582, 0]
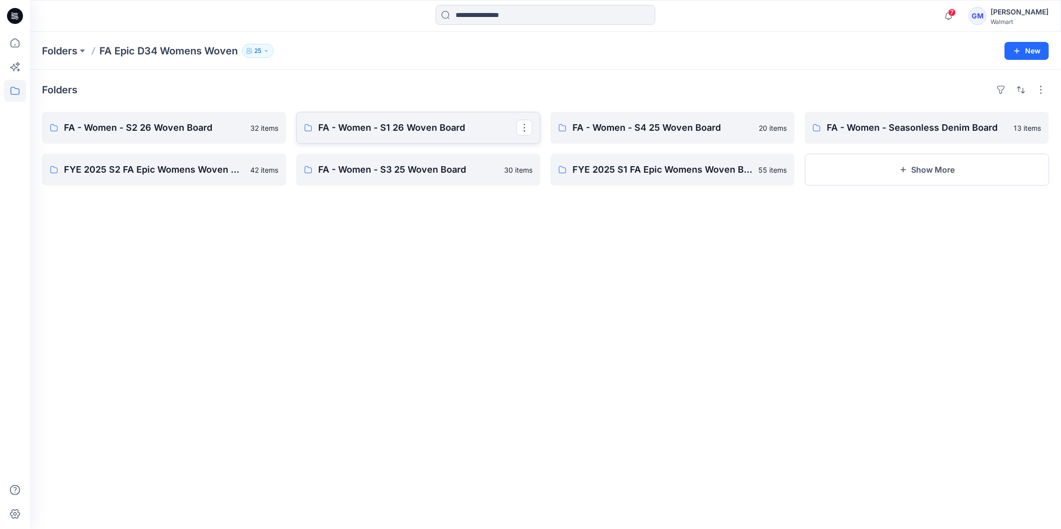
click at [453, 125] on p "FA - Women - S1 26 Woven Board" at bounding box center [417, 128] width 198 height 14
click at [343, 117] on link "FA - Women - S1 26 Woven Board" at bounding box center [418, 128] width 244 height 32
click at [221, 126] on p "FA - Women - S2 26 Woven Board" at bounding box center [163, 128] width 198 height 14
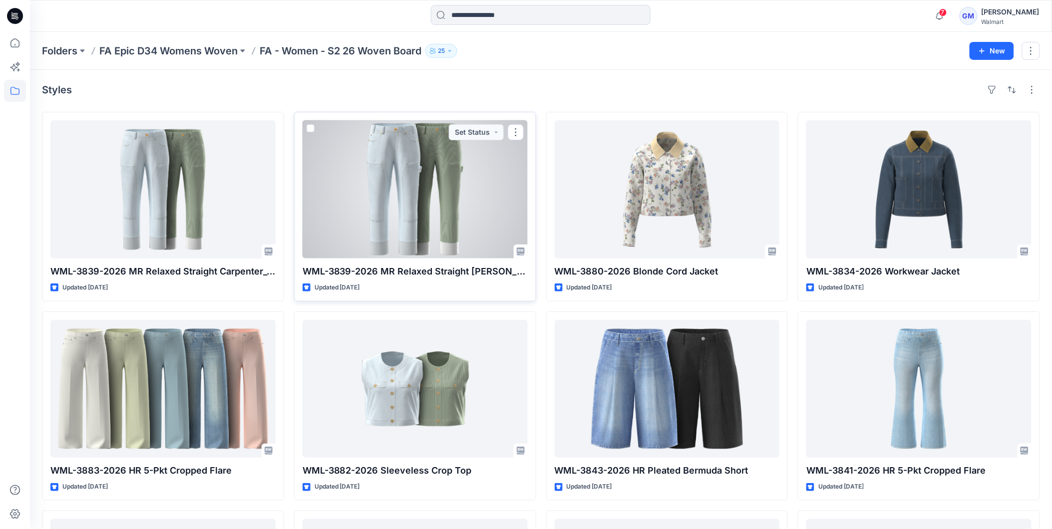
click at [420, 193] on div at bounding box center [415, 189] width 225 height 138
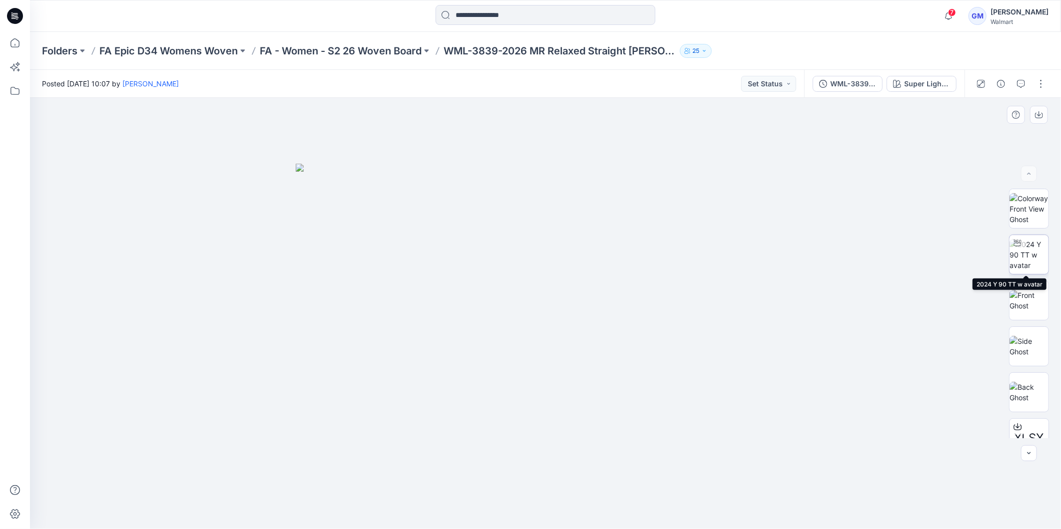
click at [1015, 244] on icon at bounding box center [1017, 243] width 8 height 8
drag, startPoint x: 663, startPoint y: 484, endPoint x: 372, endPoint y: 476, distance: 291.7
click at [372, 476] on div at bounding box center [545, 313] width 1031 height 431
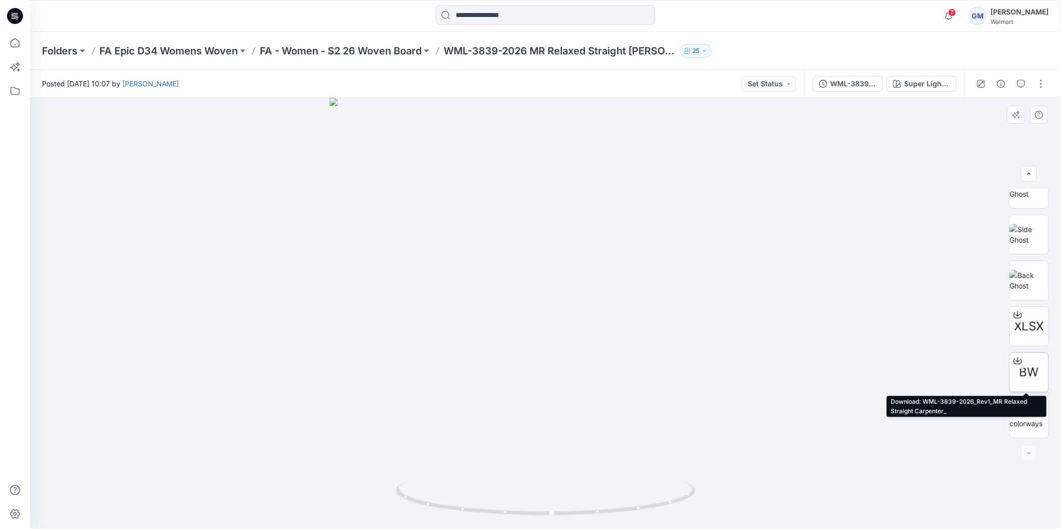
click at [1034, 364] on span "BW" at bounding box center [1028, 373] width 19 height 18
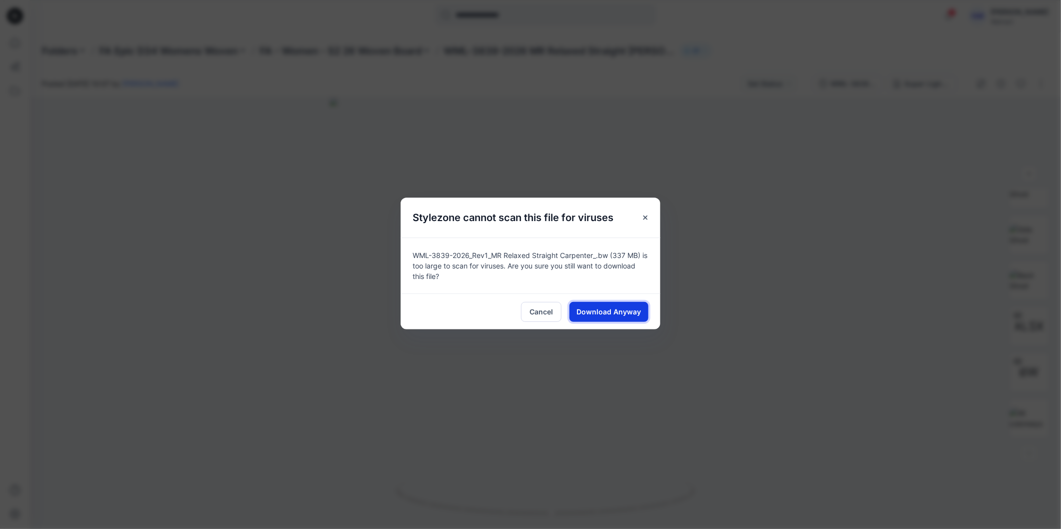
click at [606, 316] on span "Download Anyway" at bounding box center [609, 312] width 64 height 10
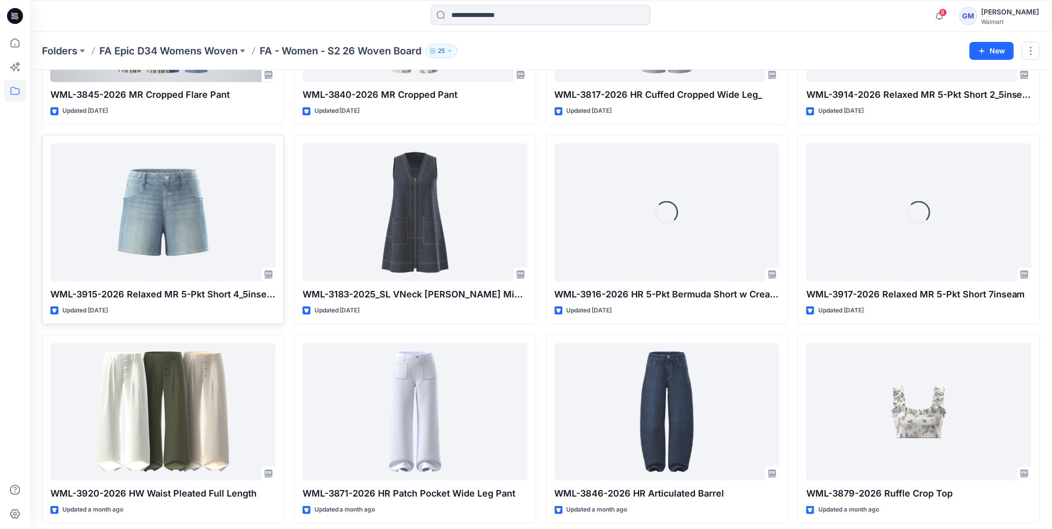
scroll to position [1181, 0]
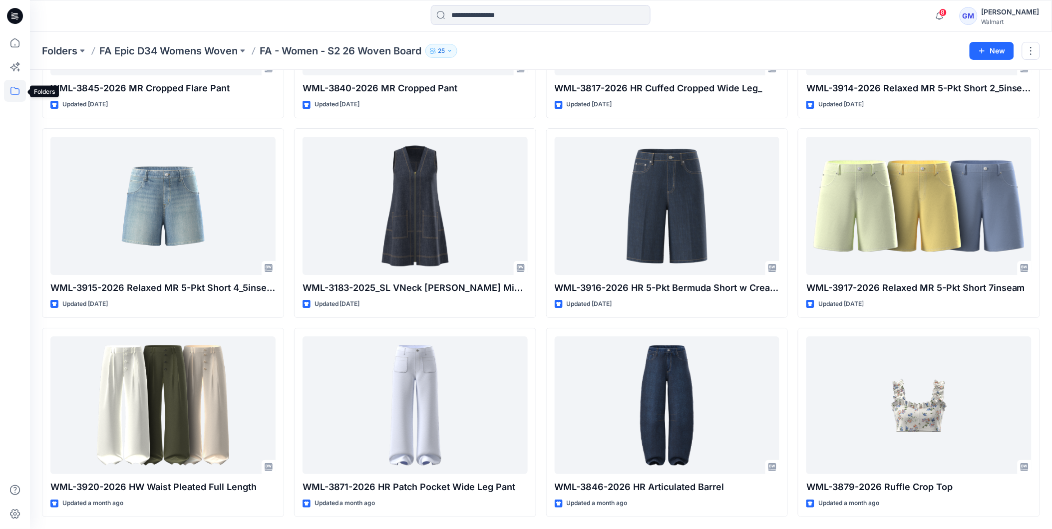
click at [21, 91] on icon at bounding box center [15, 91] width 22 height 22
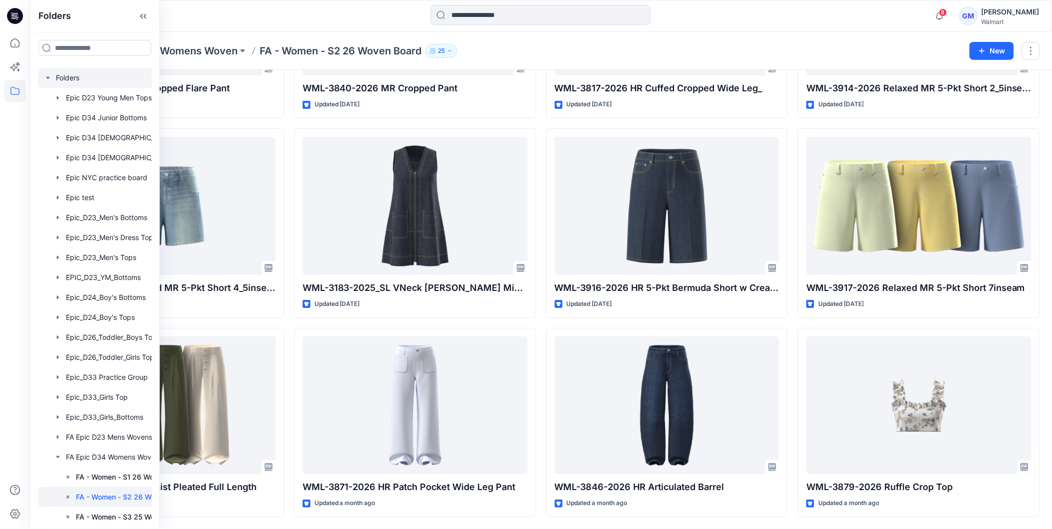
click at [67, 75] on div at bounding box center [113, 78] width 150 height 20
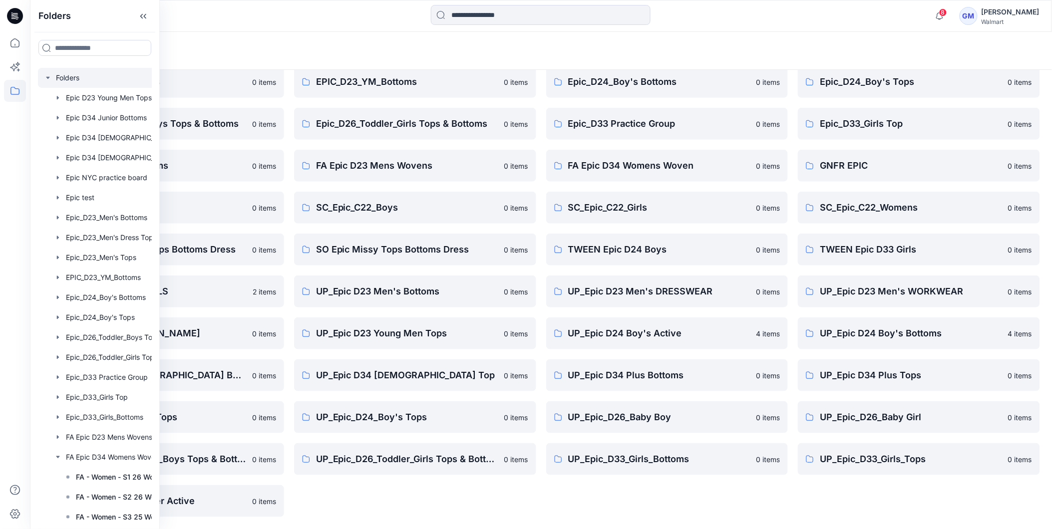
scroll to position [127, 0]
click at [145, 12] on icon at bounding box center [143, 16] width 16 height 16
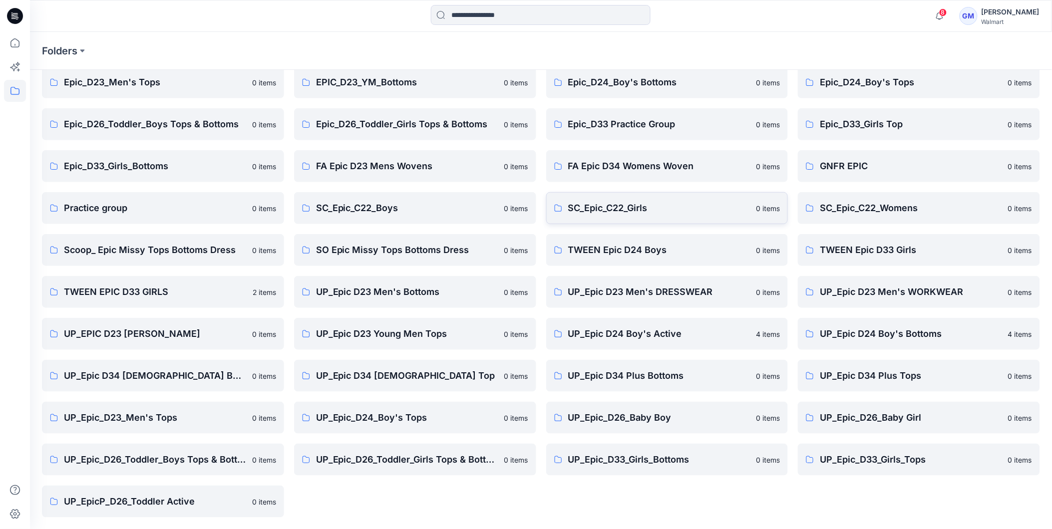
click at [598, 208] on p "SC_Epic_C22_Girls" at bounding box center [659, 208] width 182 height 14
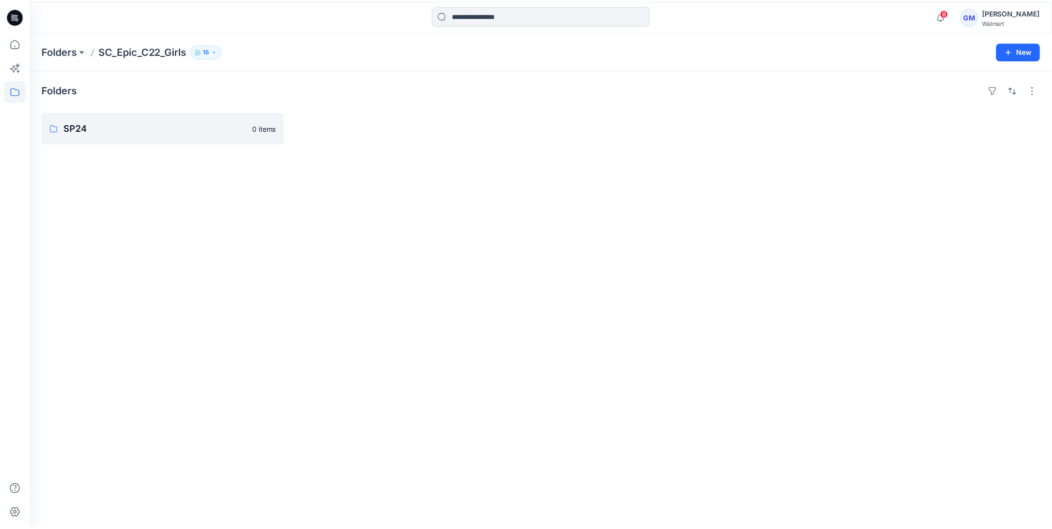
scroll to position [127, 0]
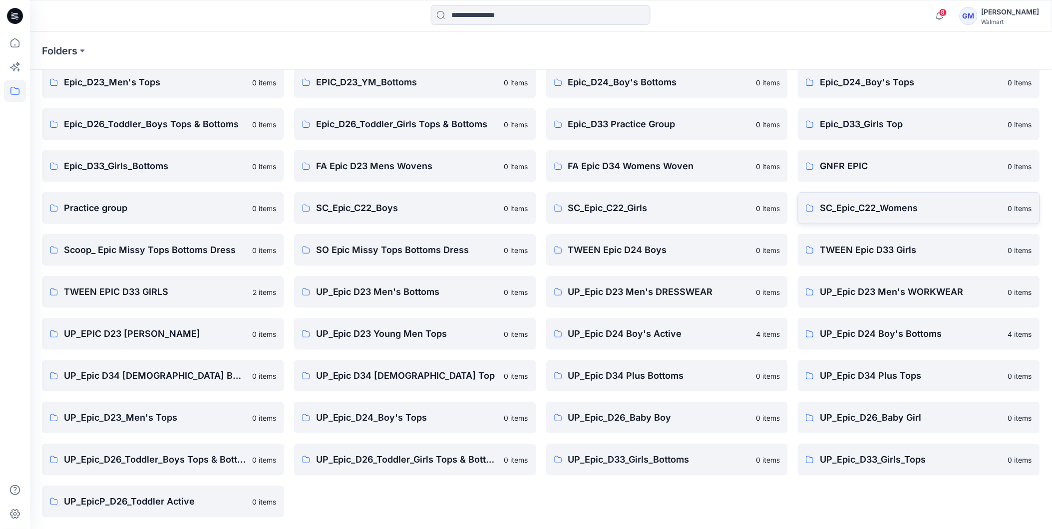
click at [885, 208] on p "SC_Epic_C22_Womens" at bounding box center [911, 208] width 182 height 14
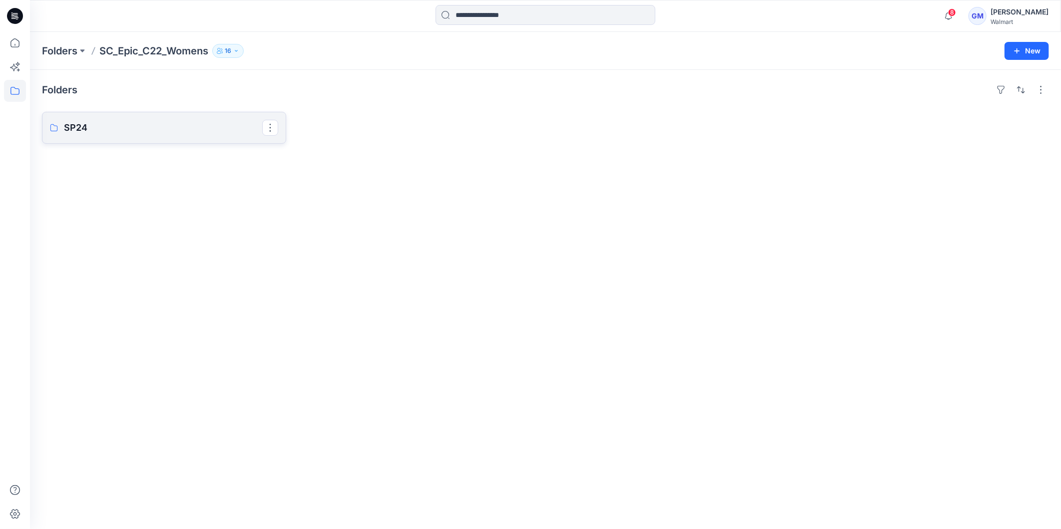
click at [97, 123] on p "SP24" at bounding box center [163, 128] width 198 height 14
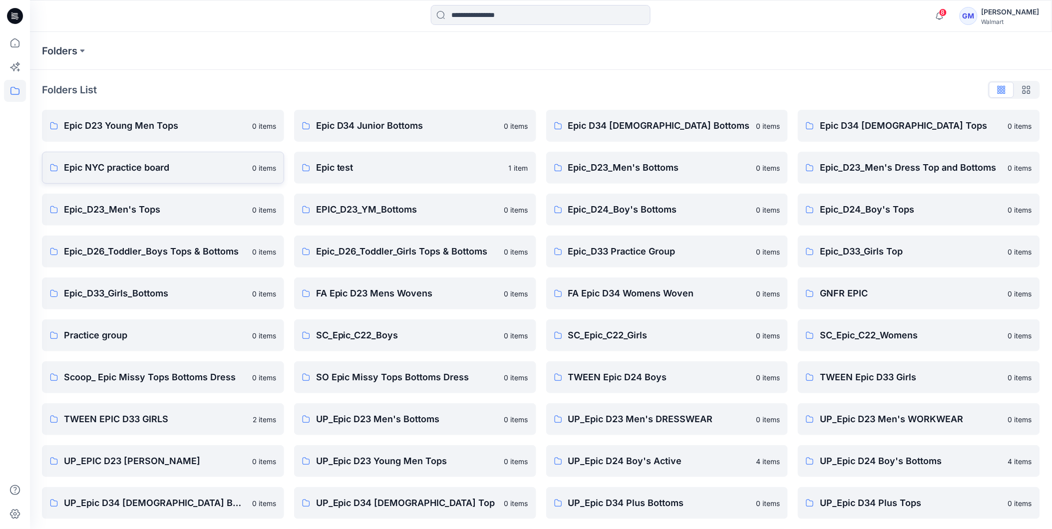
click at [140, 165] on p "Epic NYC practice board" at bounding box center [155, 168] width 182 height 14
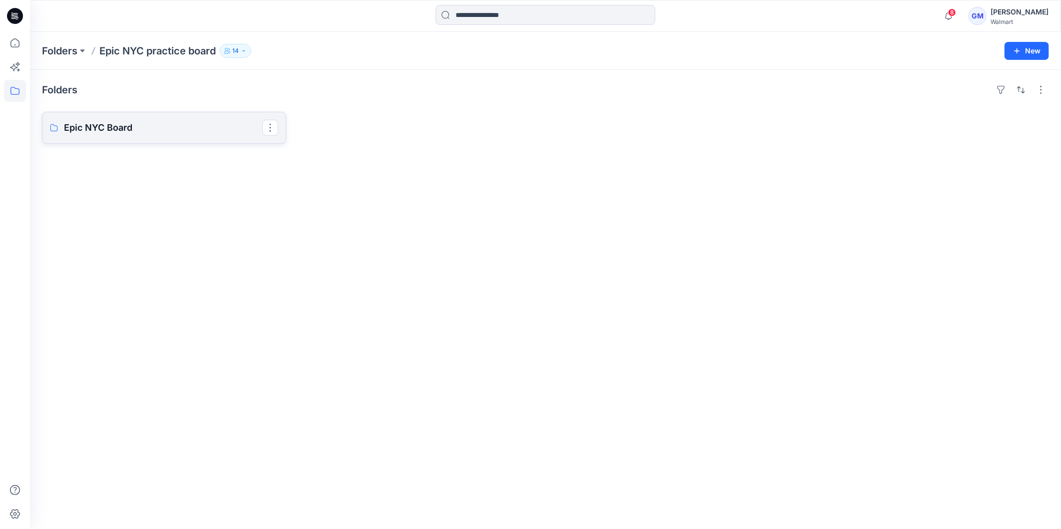
click at [118, 127] on p "Epic NYC Board" at bounding box center [163, 128] width 198 height 14
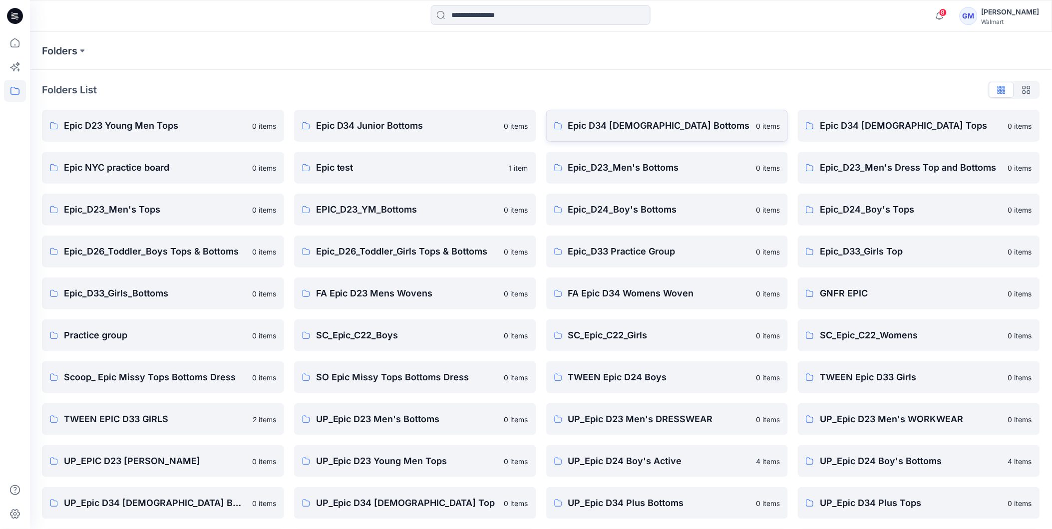
click at [626, 126] on p "Epic D34 [DEMOGRAPHIC_DATA] Bottoms" at bounding box center [659, 126] width 182 height 14
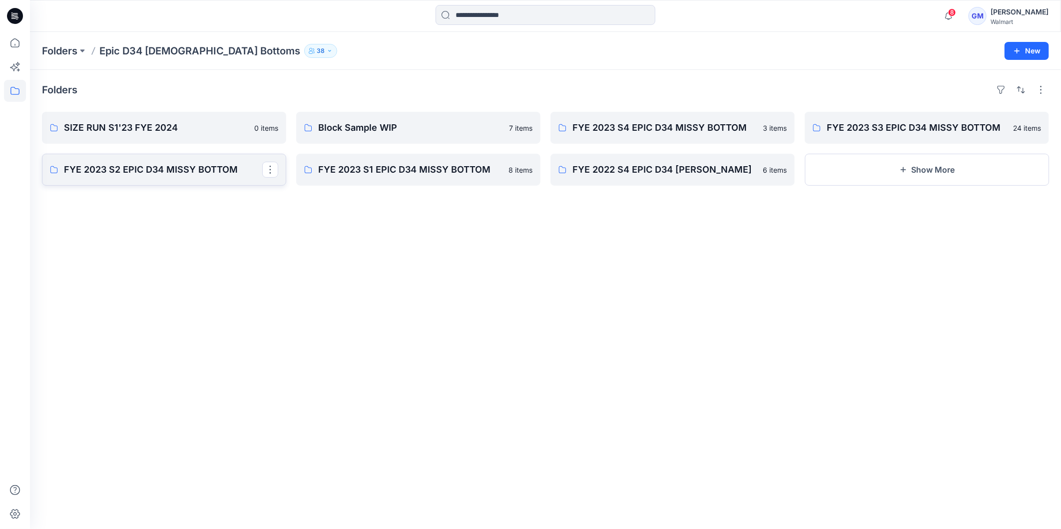
click at [149, 158] on link "FYE 2023 S2 EPIC D34 MISSY BOTTOM" at bounding box center [164, 170] width 244 height 32
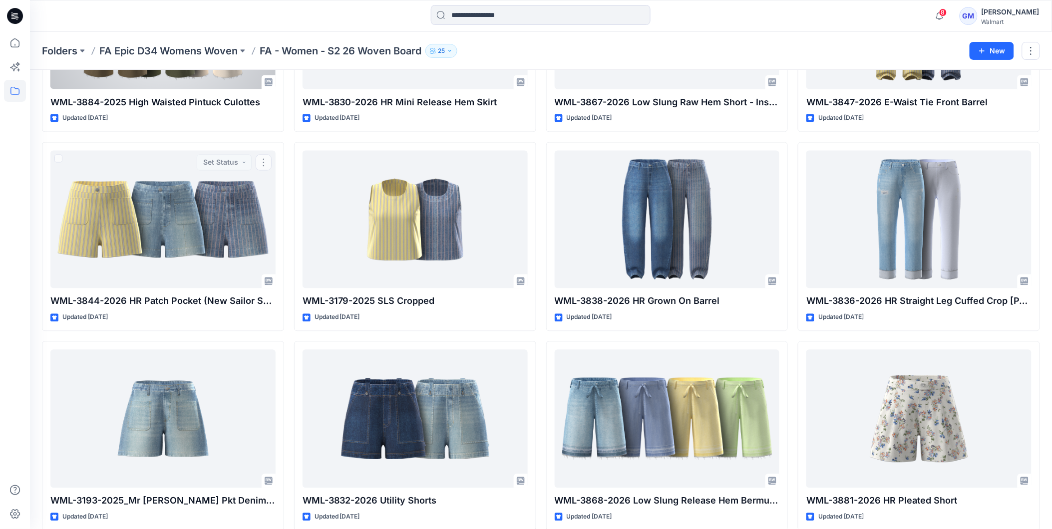
scroll to position [460, 0]
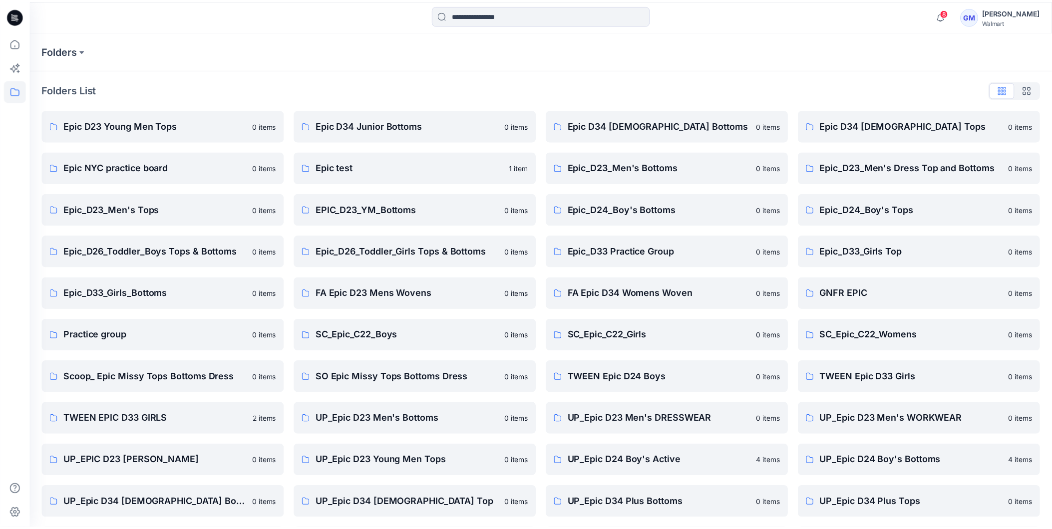
scroll to position [127, 0]
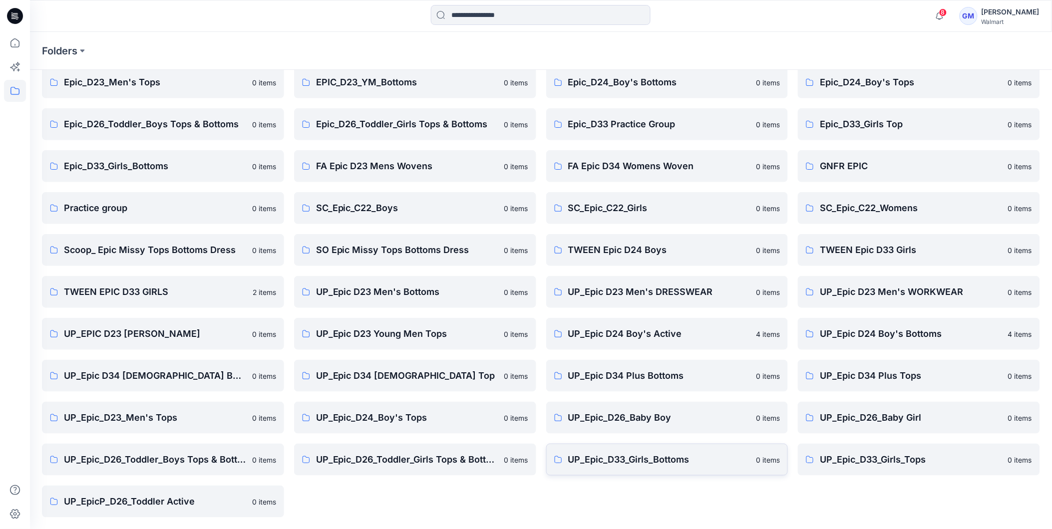
click at [650, 458] on p "UP_Epic_D33_Girls_Bottoms" at bounding box center [659, 460] width 182 height 14
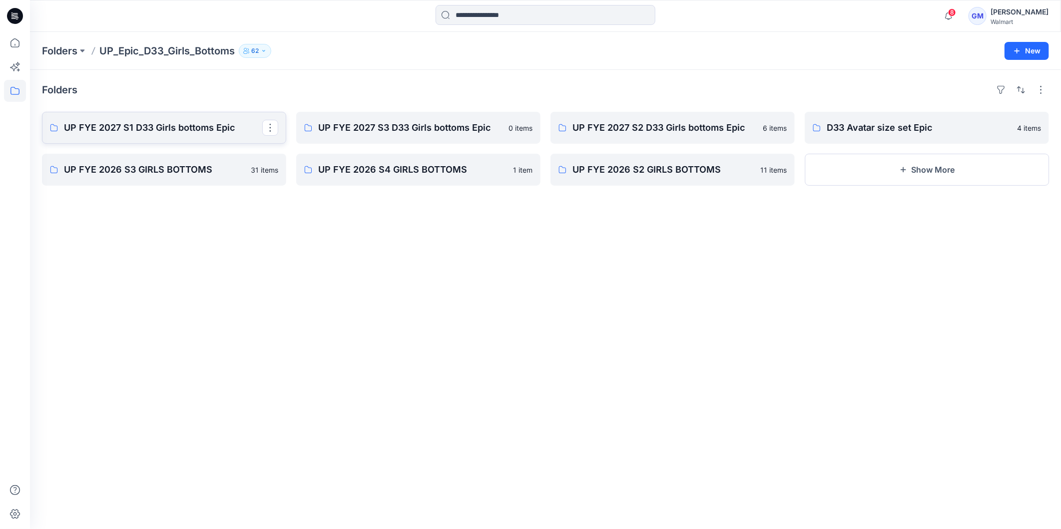
click at [157, 126] on p "UP FYE 2027 S1 D33 Girls bottoms Epic" at bounding box center [163, 128] width 198 height 14
click at [729, 163] on p "UP FYE 2026 S2 GIRLS BOTTOMS" at bounding box center [671, 170] width 198 height 14
click at [845, 126] on p "D33 Avatar size set Epic" at bounding box center [925, 128] width 198 height 14
click at [145, 163] on p "UP FYE 2026 S3 GIRLS BOTTOMS" at bounding box center [163, 170] width 198 height 14
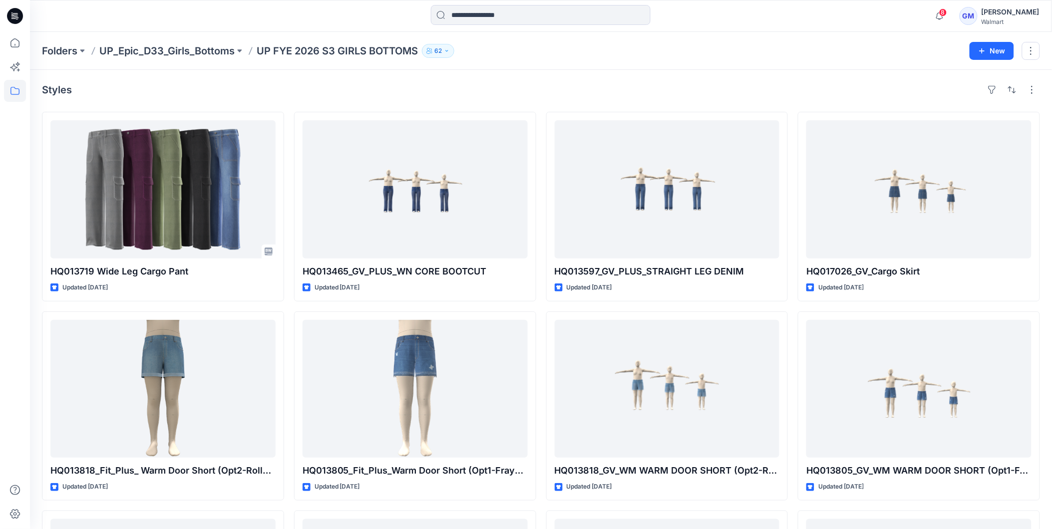
click at [703, 77] on div "Styles HQ013719 Wide Leg Cargo Pant Updated [DATE] HQ013818_Fit_Plus_ Warm Door…" at bounding box center [541, 409] width 1022 height 679
